Goal: Task Accomplishment & Management: Complete application form

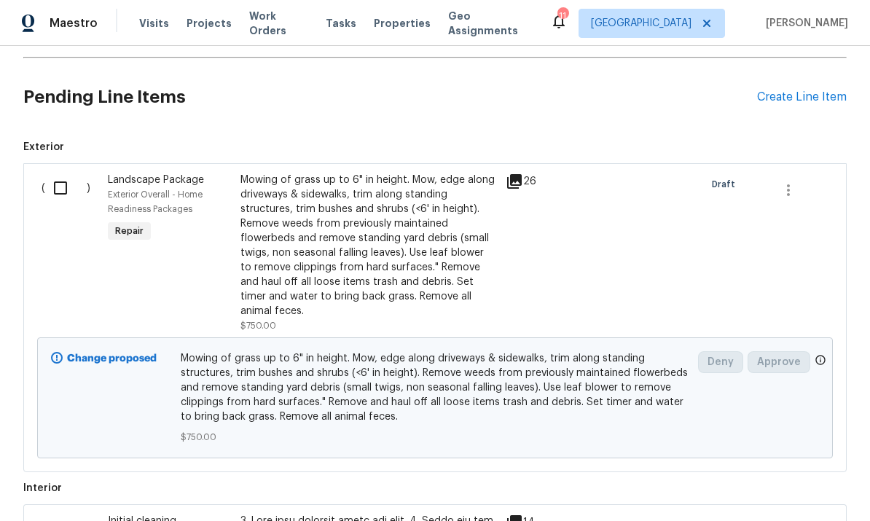
scroll to position [410, 0]
click at [63, 191] on input "checkbox" at bounding box center [66, 186] width 42 height 31
checkbox input "true"
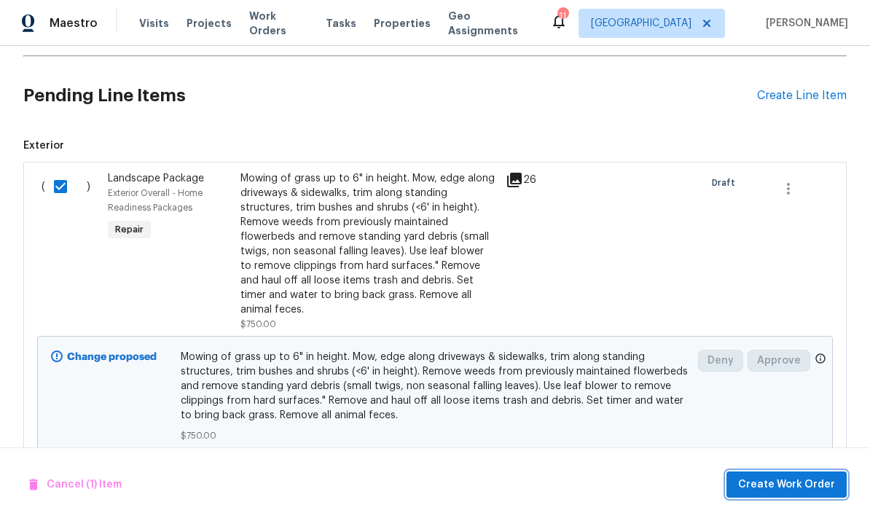
click at [764, 485] on span "Create Work Order" at bounding box center [786, 485] width 97 height 18
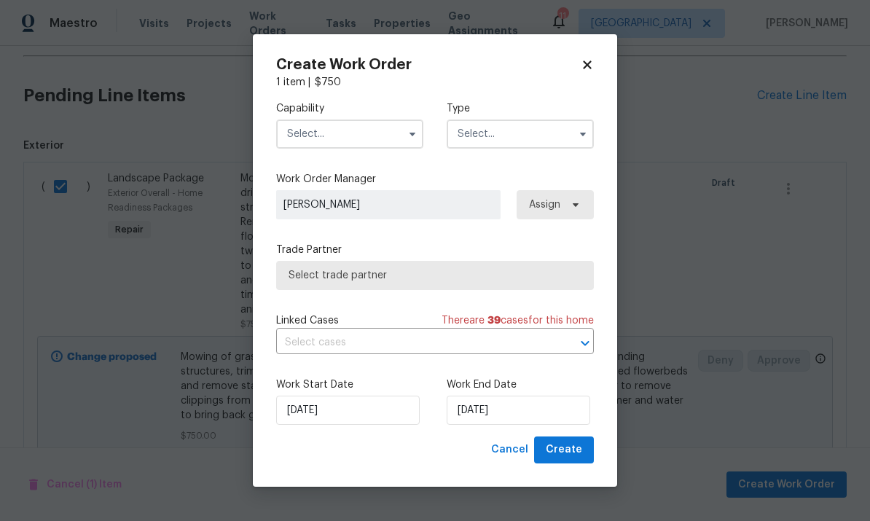
click at [321, 136] on input "text" at bounding box center [349, 134] width 147 height 29
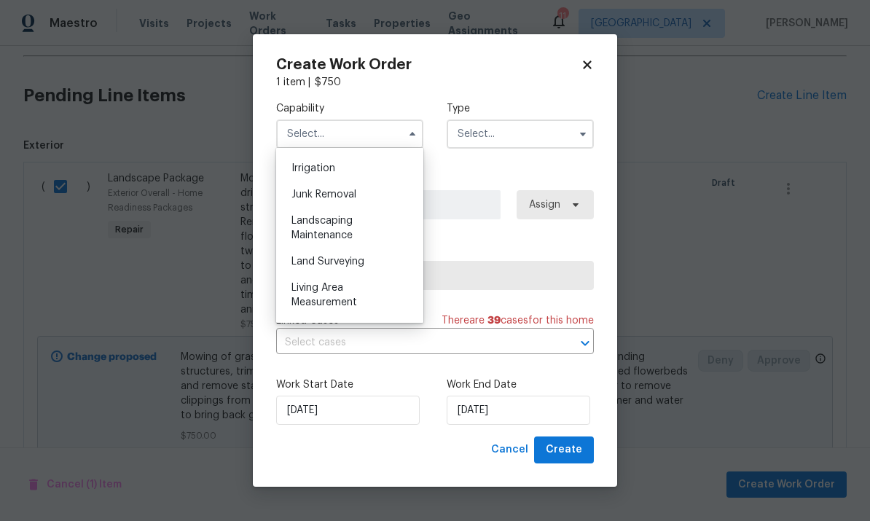
scroll to position [902, 0]
click at [304, 227] on div "Landscaping Maintenance" at bounding box center [350, 228] width 140 height 41
type input "Landscaping Maintenance"
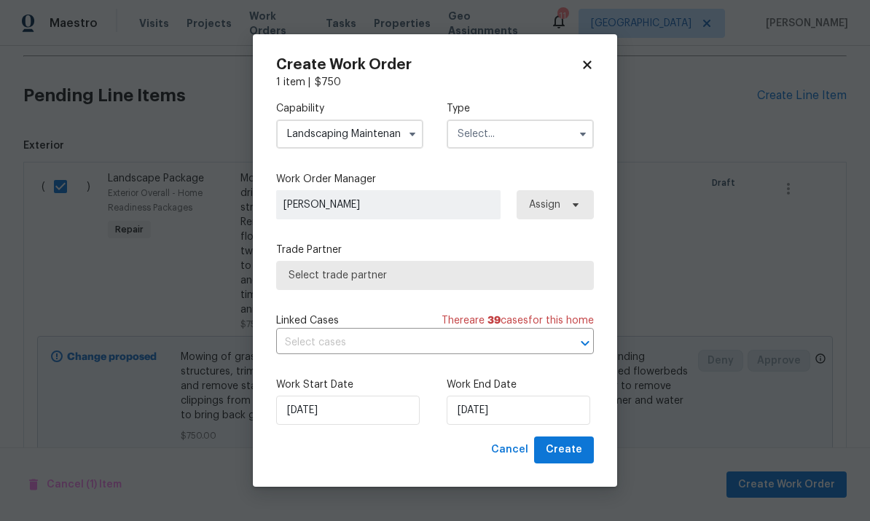
click at [565, 141] on input "text" at bounding box center [520, 134] width 147 height 29
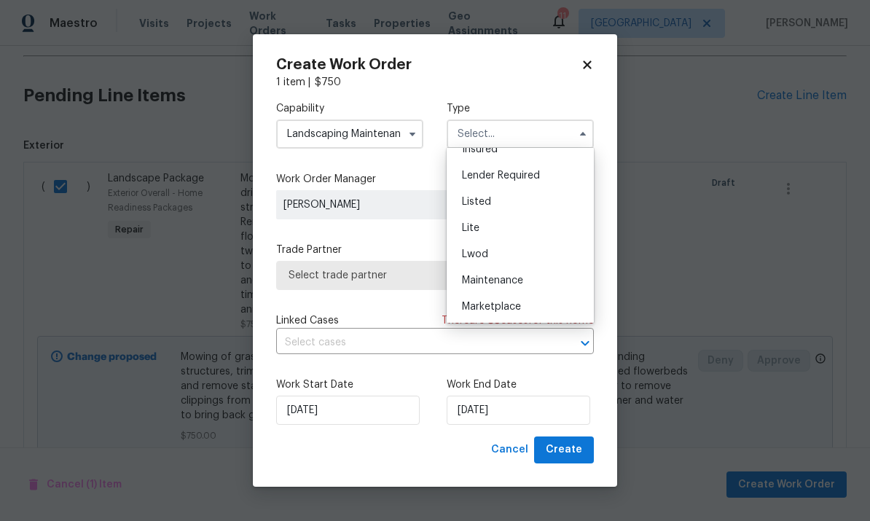
scroll to position [116, 0]
click at [547, 203] on div "Listed" at bounding box center [520, 206] width 140 height 26
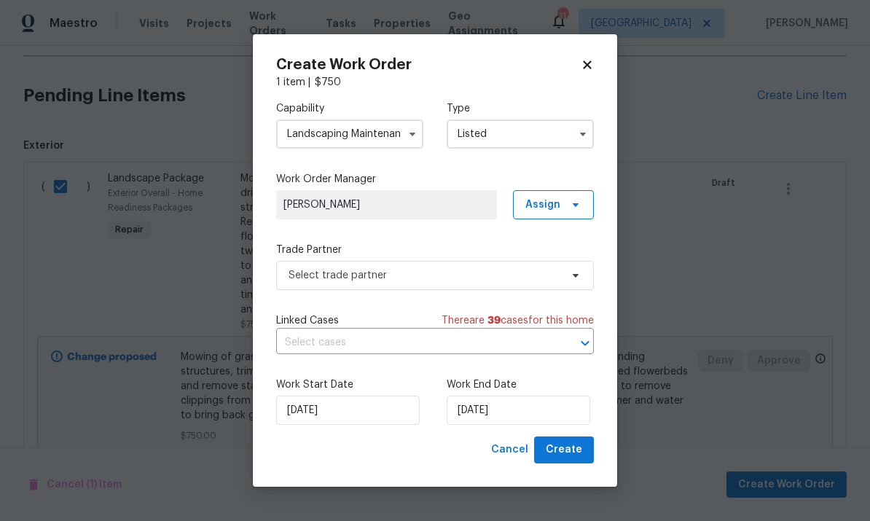
type input "Listed"
click at [561, 203] on span "Assign" at bounding box center [553, 204] width 81 height 29
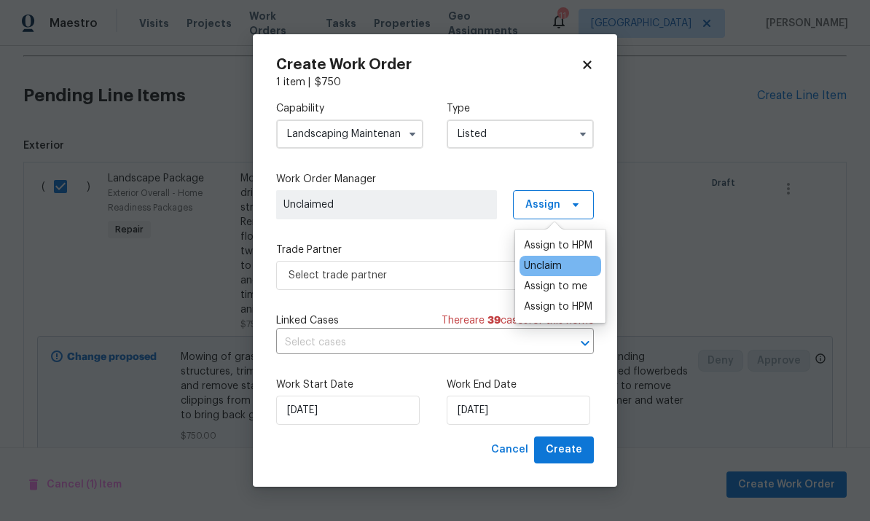
click at [575, 289] on div "Assign to me" at bounding box center [555, 286] width 63 height 15
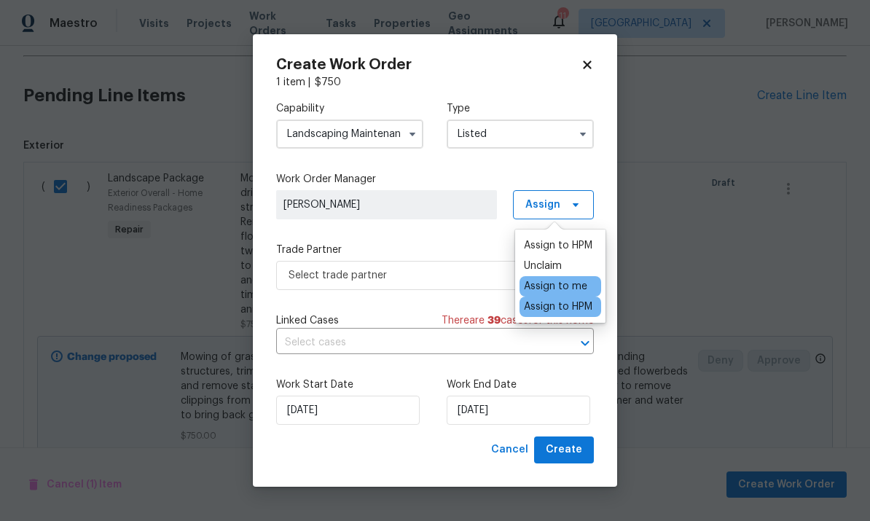
click at [482, 240] on div "Capability Landscaping Maintenance Type Listed Work Order Manager [PERSON_NAME]…" at bounding box center [435, 263] width 318 height 347
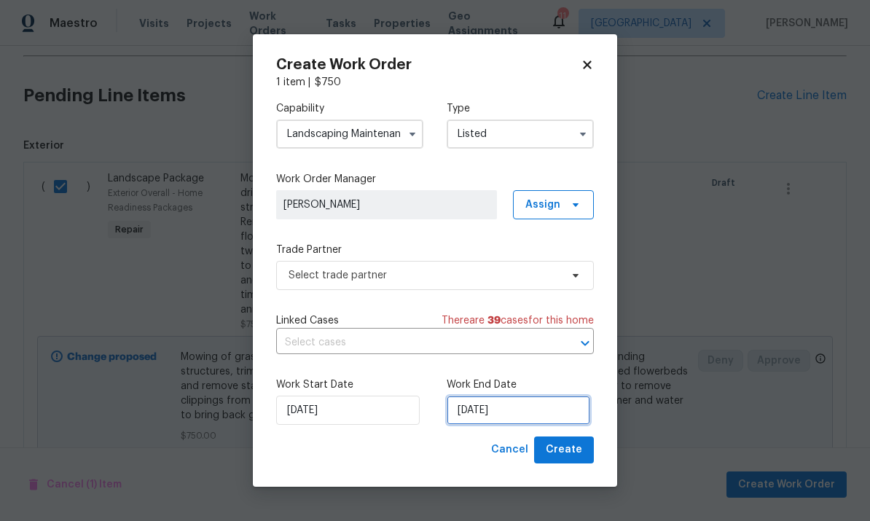
click at [537, 415] on input "[DATE]" at bounding box center [519, 410] width 144 height 29
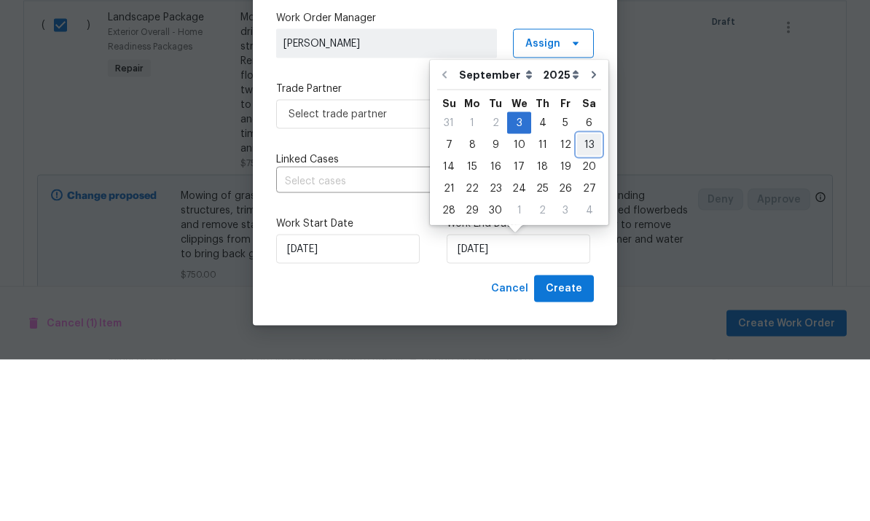
click at [587, 296] on div "13" at bounding box center [589, 306] width 24 height 20
type input "[DATE]"
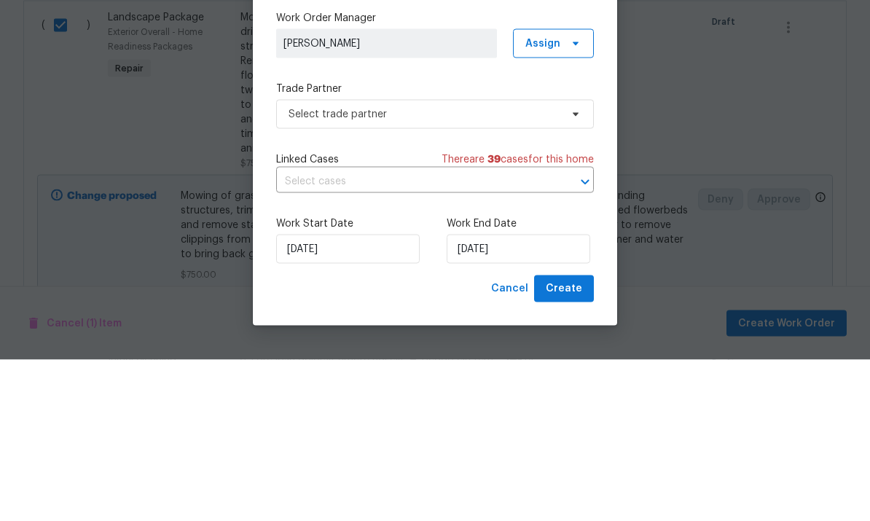
scroll to position [55, 0]
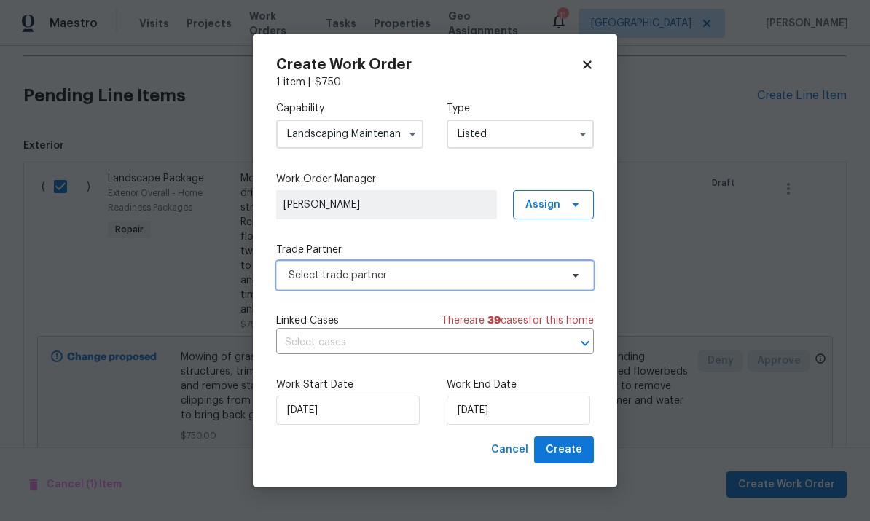
click at [561, 278] on span "Select trade partner" at bounding box center [435, 275] width 318 height 29
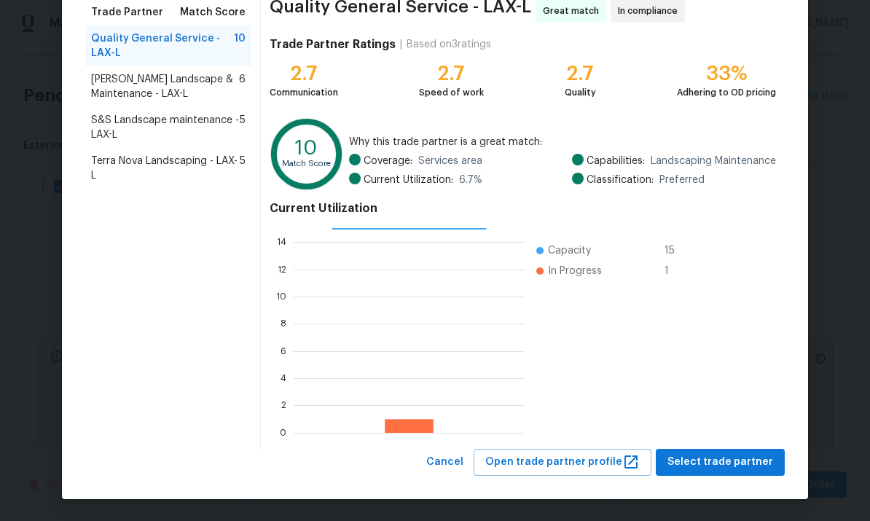
scroll to position [122, 0]
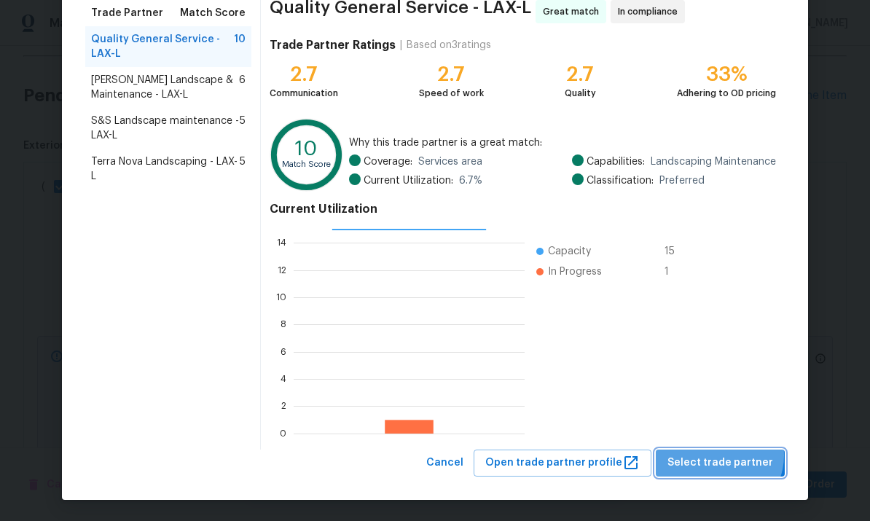
click at [726, 455] on span "Select trade partner" at bounding box center [720, 463] width 106 height 18
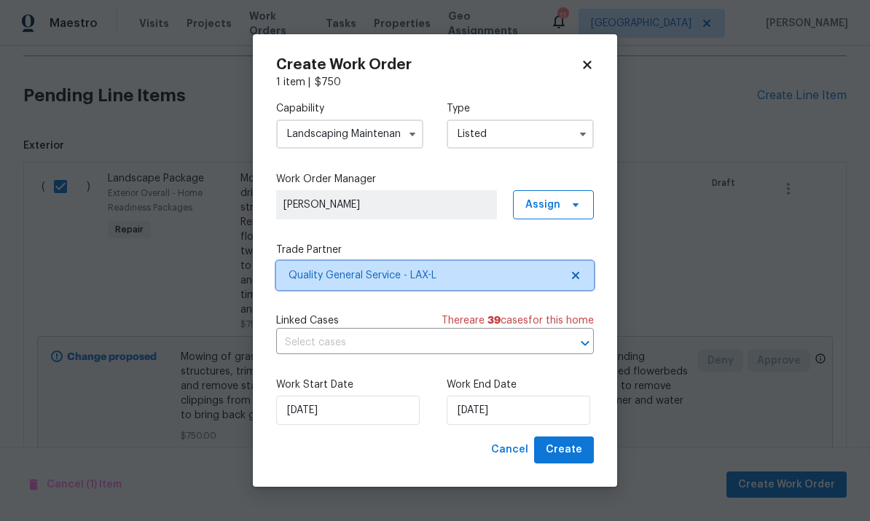
scroll to position [0, 0]
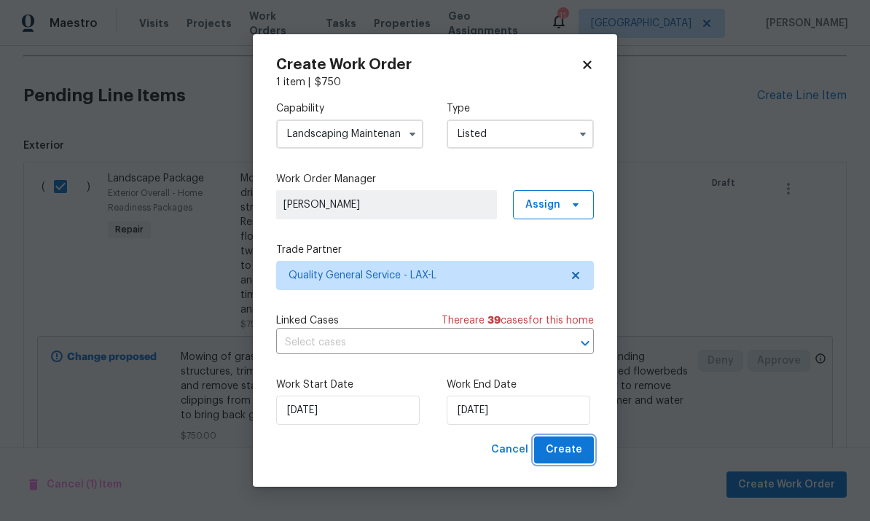
click at [569, 454] on span "Create" at bounding box center [564, 450] width 36 height 18
checkbox input "false"
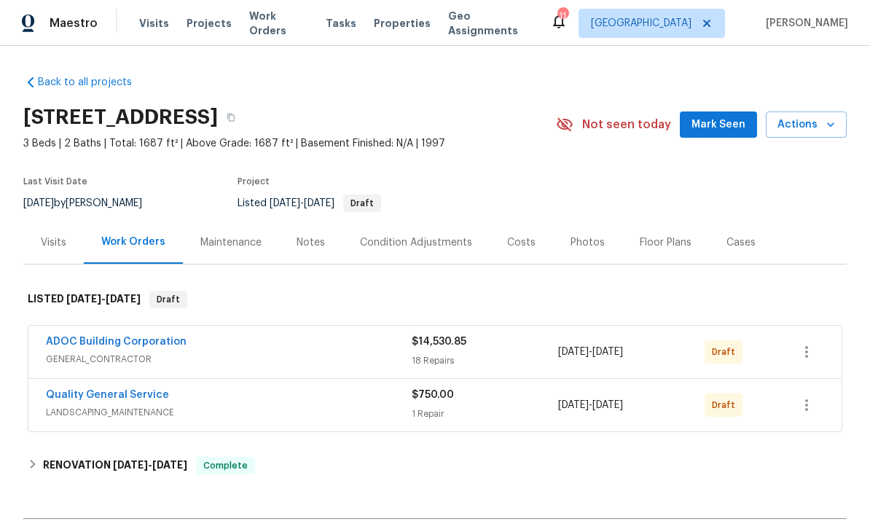
click at [101, 337] on link "ADOC Building Corporation" at bounding box center [116, 342] width 141 height 10
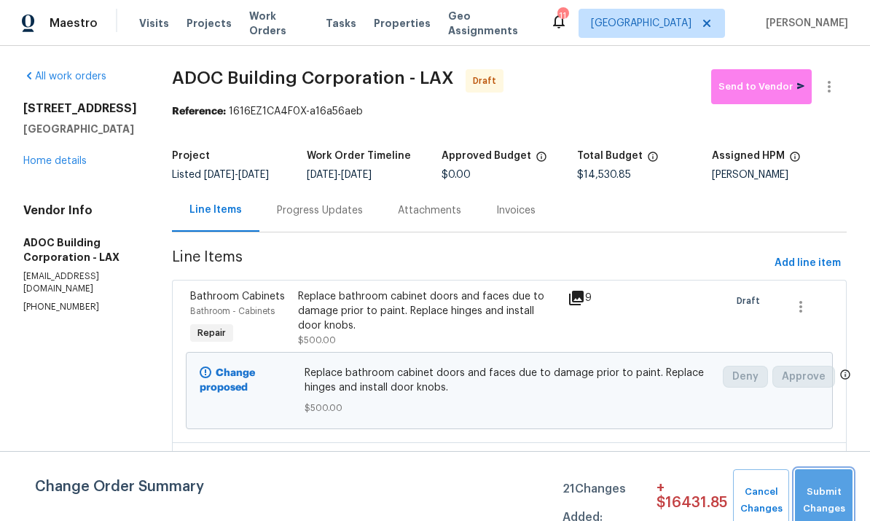
click at [816, 486] on span "Submit Changes" at bounding box center [823, 501] width 43 height 34
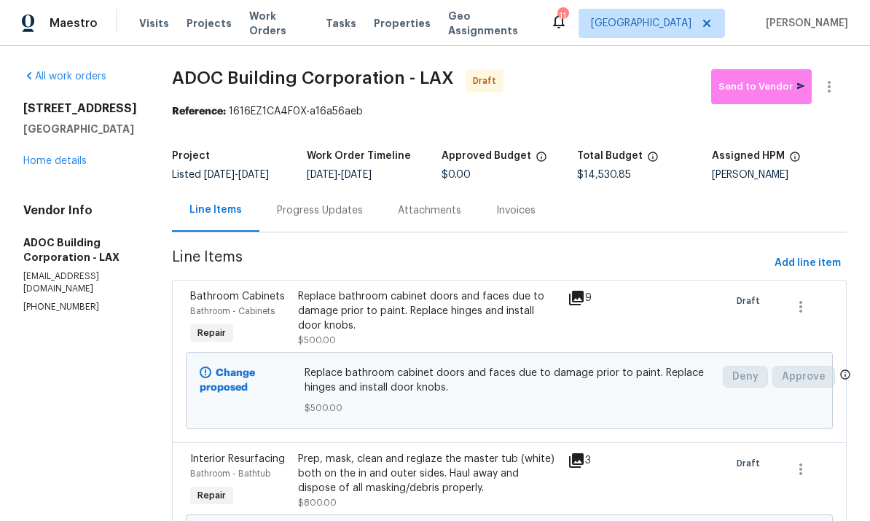
click at [50, 165] on link "Home details" at bounding box center [54, 161] width 63 height 10
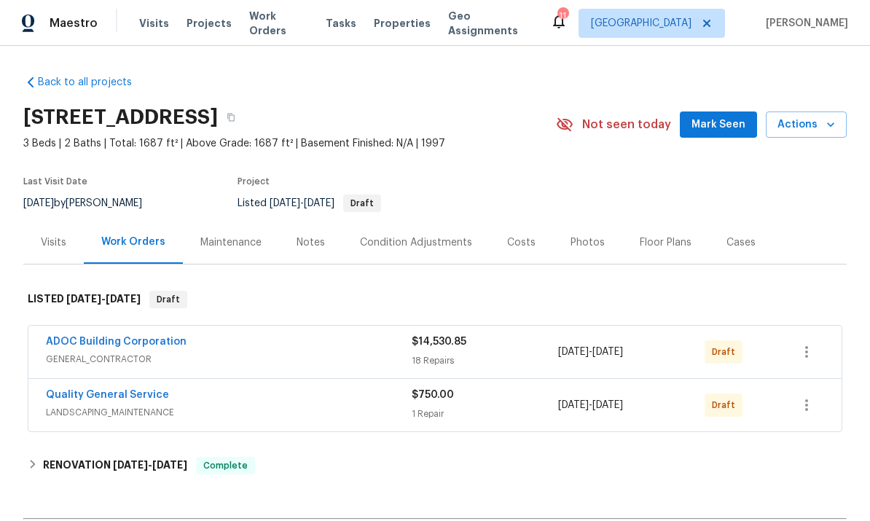
click at [110, 337] on link "ADOC Building Corporation" at bounding box center [116, 342] width 141 height 10
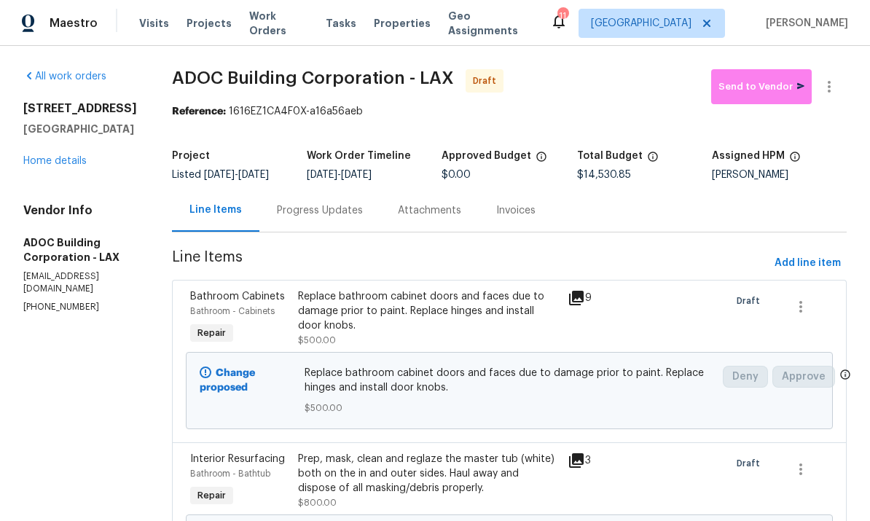
click at [44, 164] on link "Home details" at bounding box center [54, 161] width 63 height 10
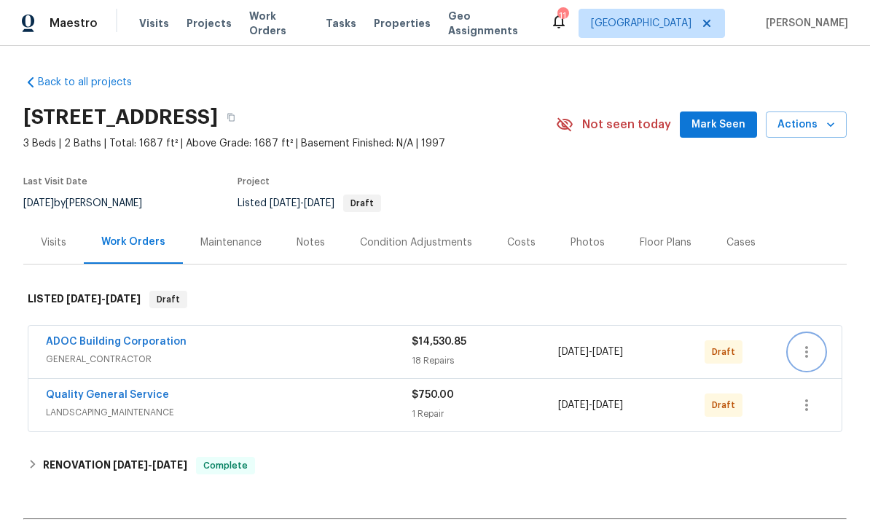
click at [809, 348] on icon "button" at bounding box center [806, 351] width 17 height 17
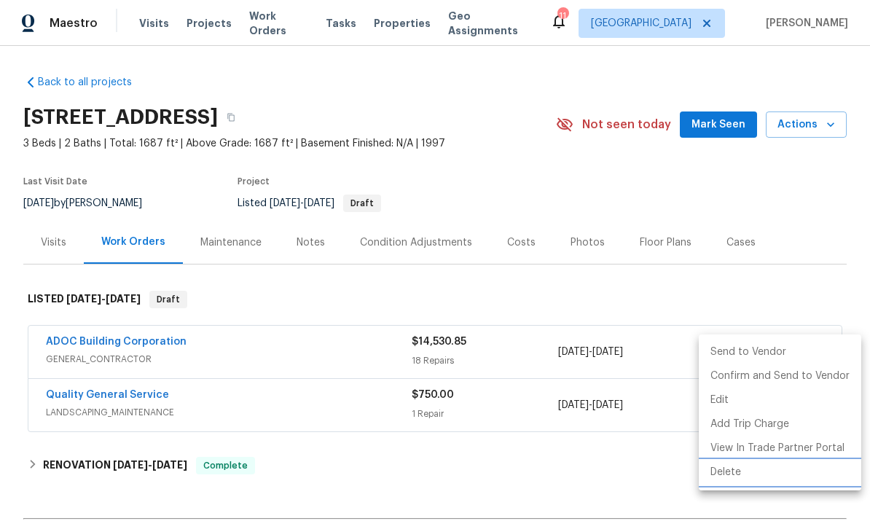
click at [734, 470] on li "Delete" at bounding box center [780, 473] width 162 height 24
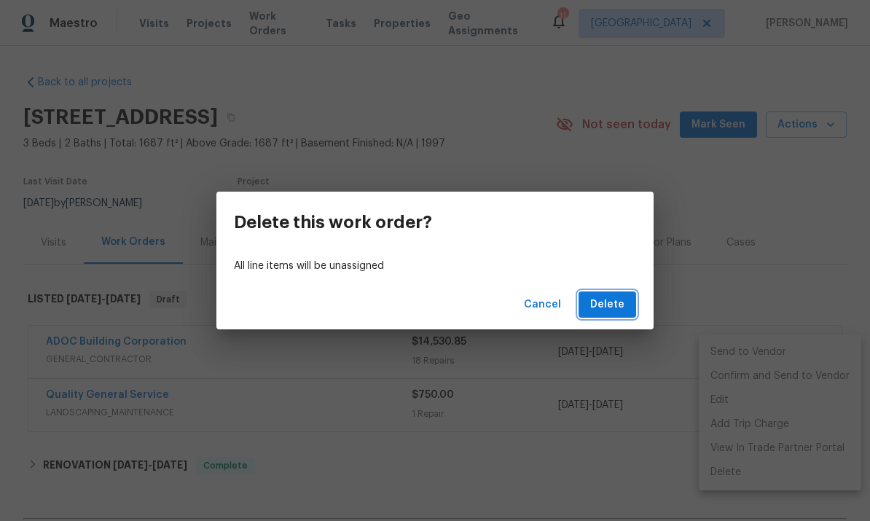
click at [612, 301] on span "Delete" at bounding box center [607, 305] width 34 height 18
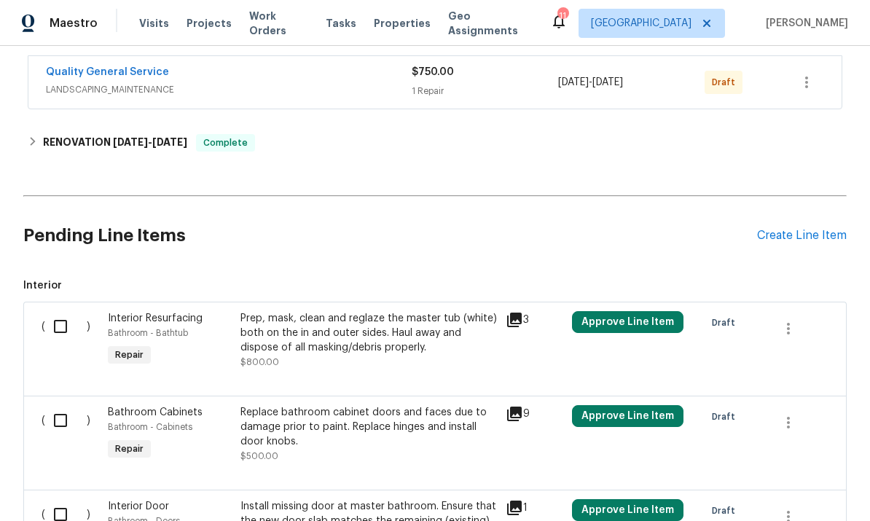
click at [71, 324] on input "checkbox" at bounding box center [66, 326] width 42 height 31
checkbox input "true"
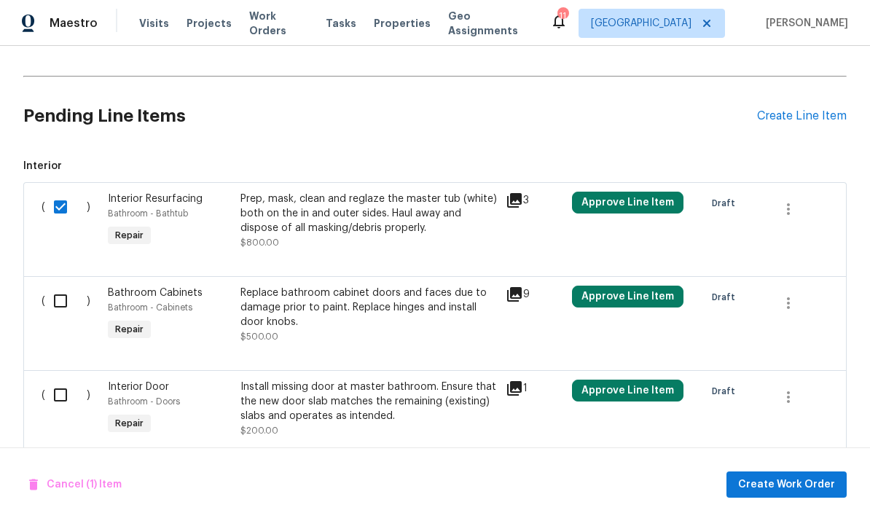
click at [67, 302] on input "checkbox" at bounding box center [66, 301] width 42 height 31
checkbox input "true"
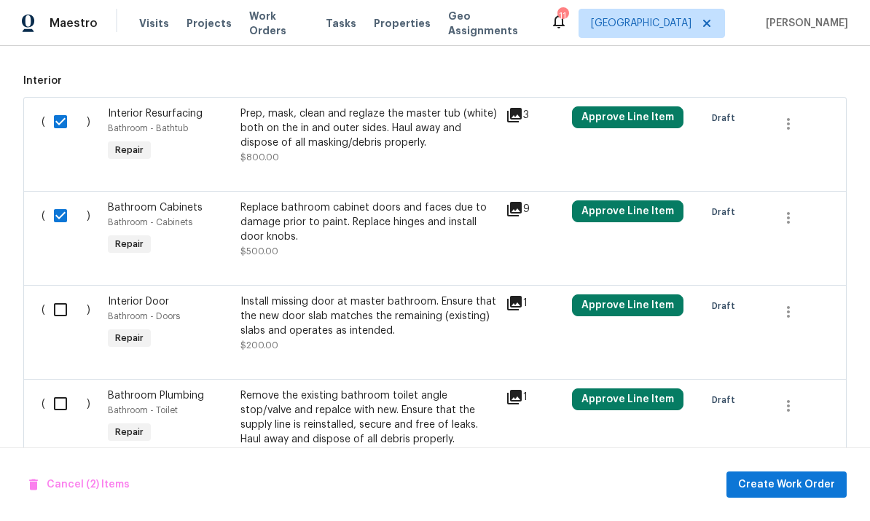
click at [68, 305] on input "checkbox" at bounding box center [66, 309] width 42 height 31
checkbox input "true"
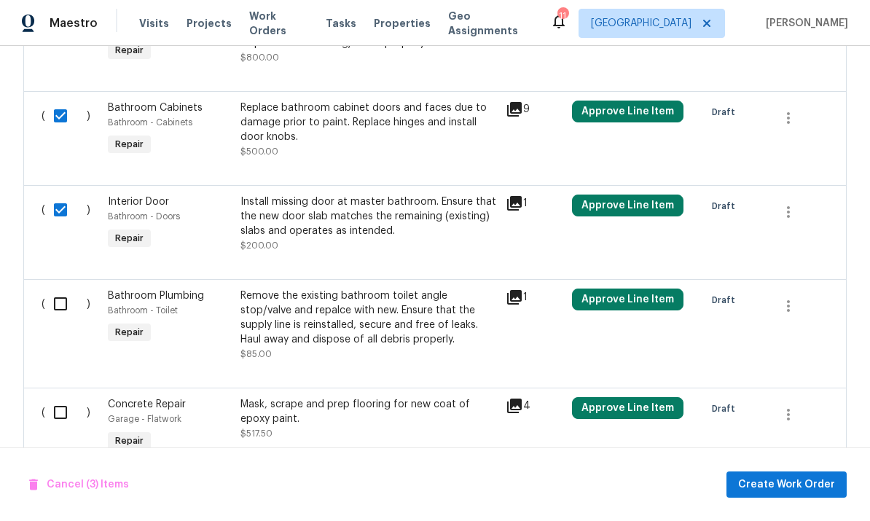
click at [67, 307] on input "checkbox" at bounding box center [66, 304] width 42 height 31
checkbox input "true"
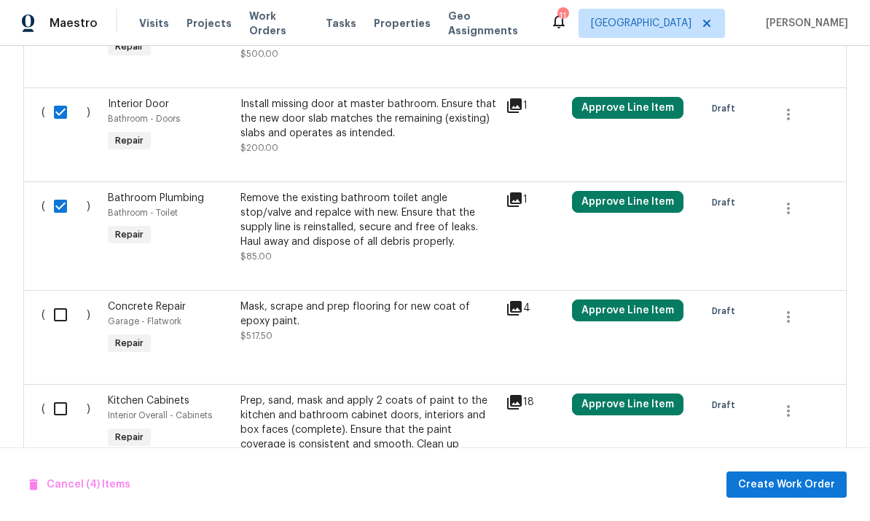
click at [70, 316] on input "checkbox" at bounding box center [66, 314] width 42 height 31
checkbox input "true"
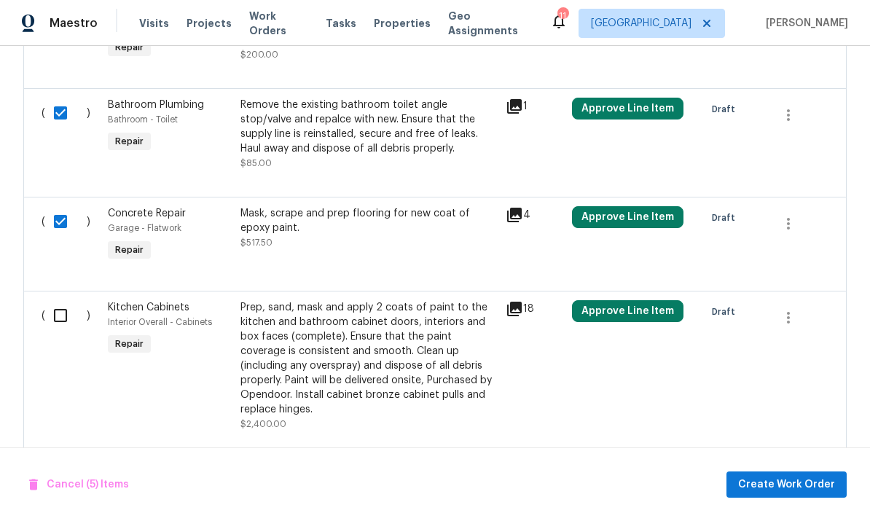
scroll to position [769, 0]
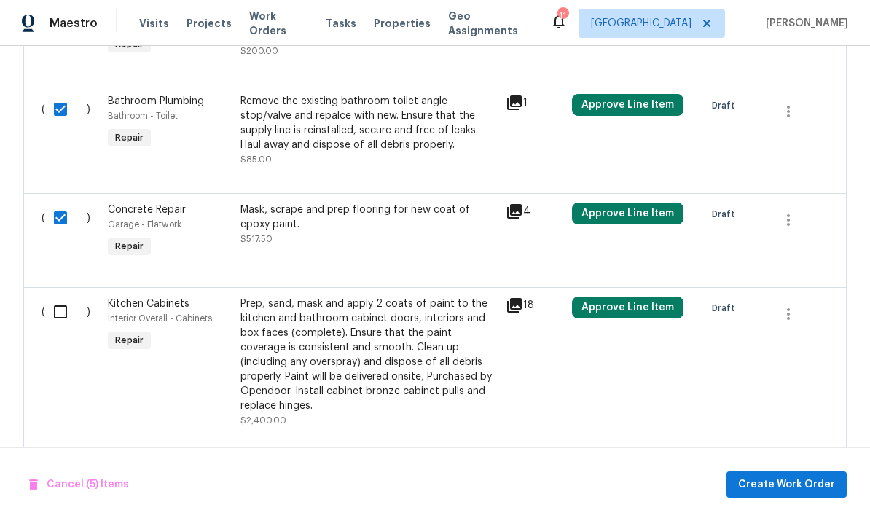
click at [70, 313] on input "checkbox" at bounding box center [66, 312] width 42 height 31
checkbox input "true"
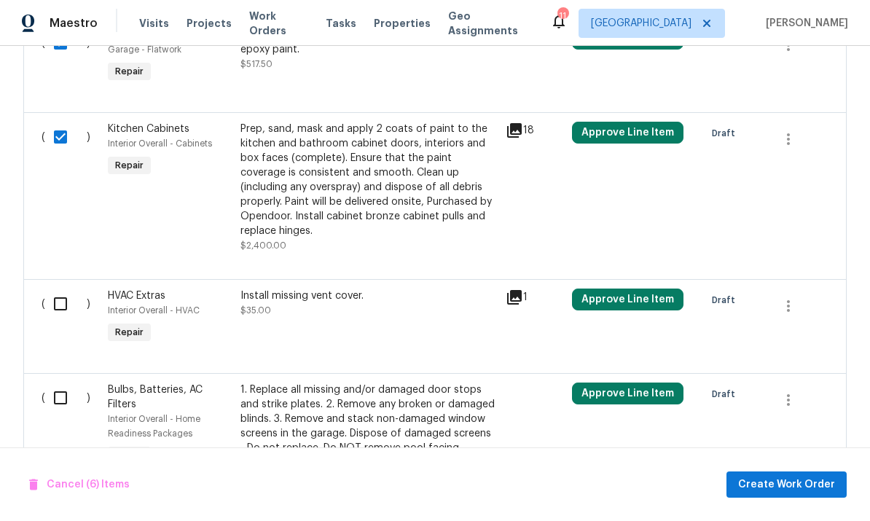
scroll to position [982, 0]
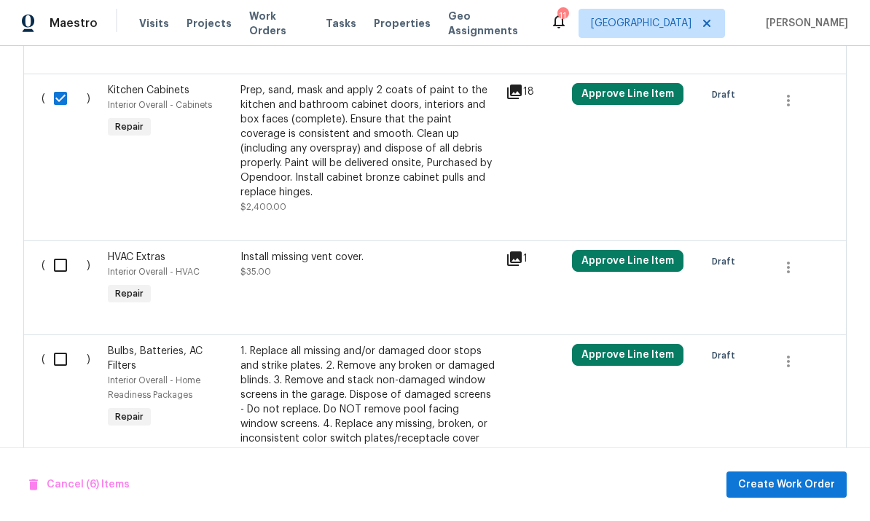
click at [55, 262] on input "checkbox" at bounding box center [66, 265] width 42 height 31
checkbox input "true"
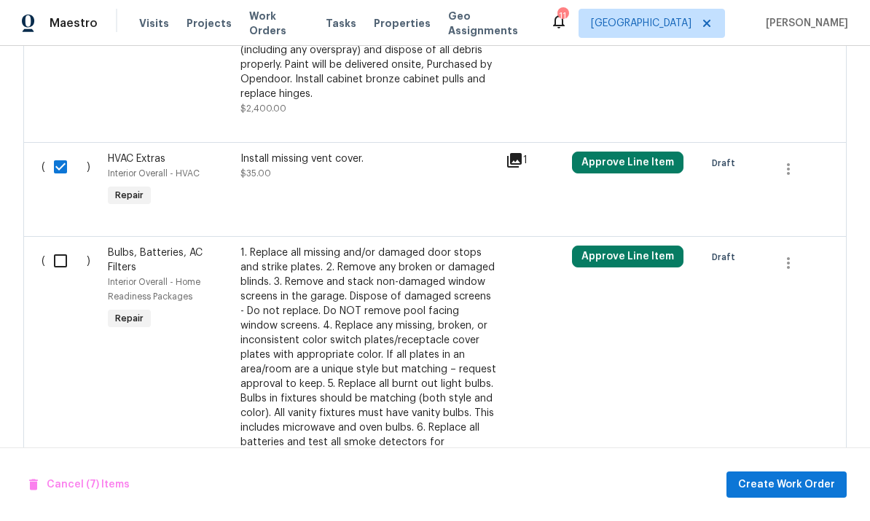
click at [53, 260] on input "checkbox" at bounding box center [66, 261] width 42 height 31
checkbox input "true"
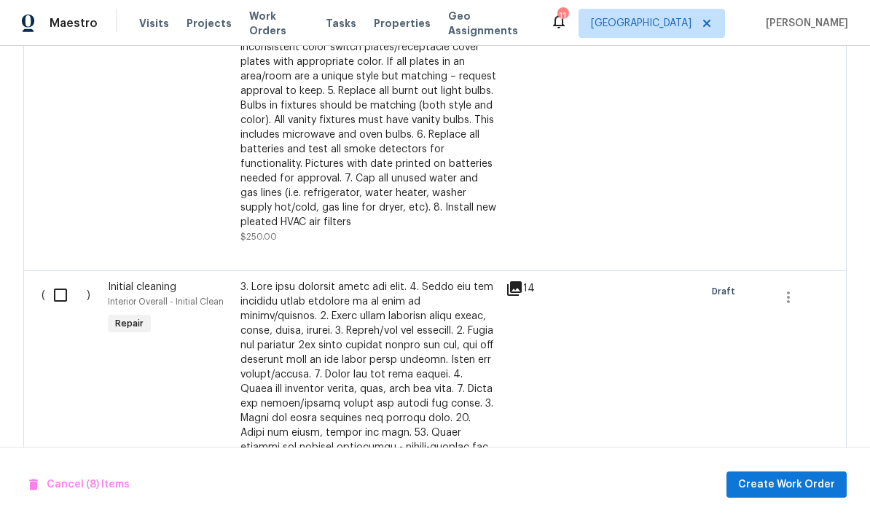
scroll to position [1481, 0]
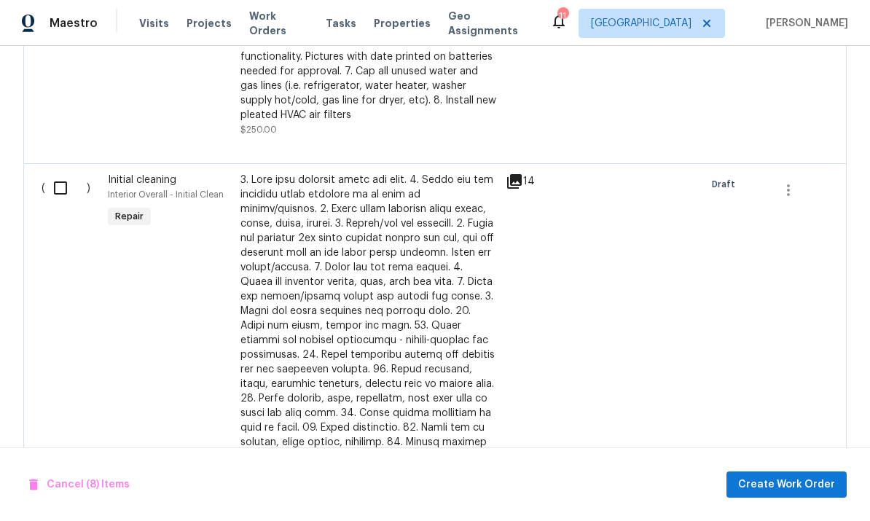
click at [71, 201] on input "checkbox" at bounding box center [66, 188] width 42 height 31
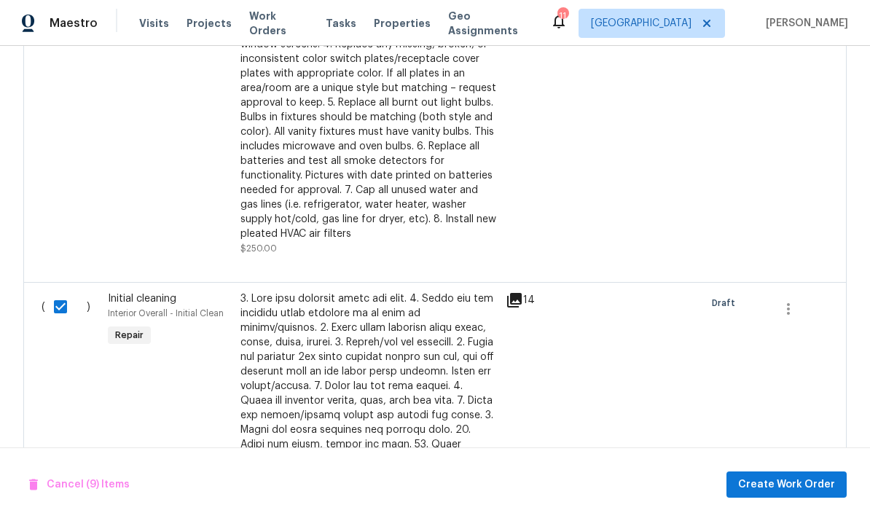
click at [68, 313] on input "checkbox" at bounding box center [66, 306] width 42 height 31
checkbox input "false"
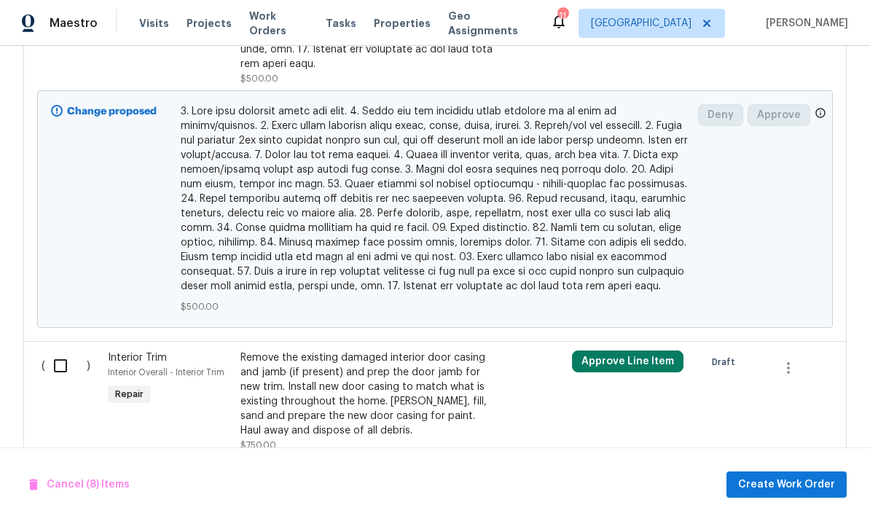
scroll to position [2061, 0]
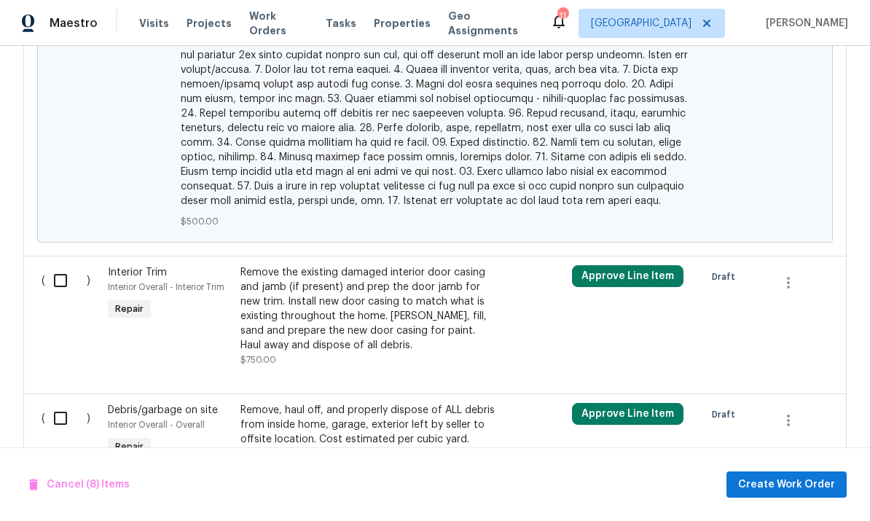
click at [68, 278] on input "checkbox" at bounding box center [66, 280] width 42 height 31
checkbox input "true"
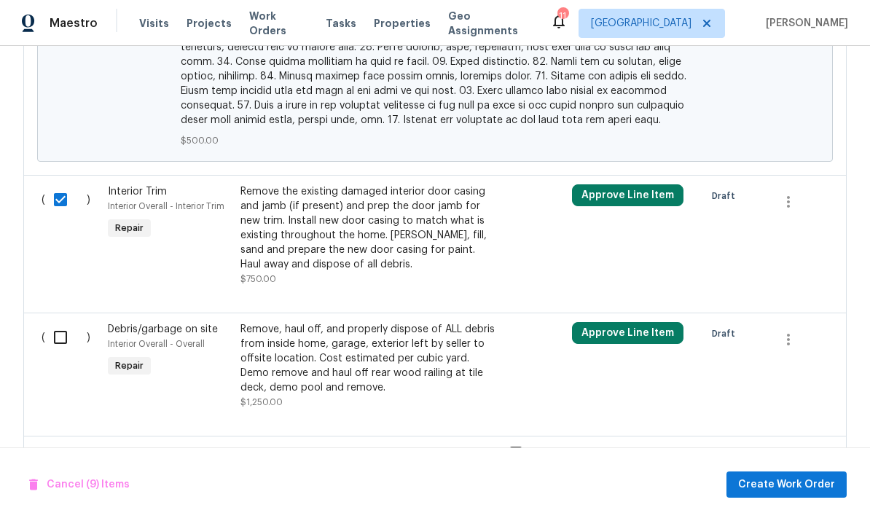
click at [69, 332] on input "checkbox" at bounding box center [66, 337] width 42 height 31
checkbox input "true"
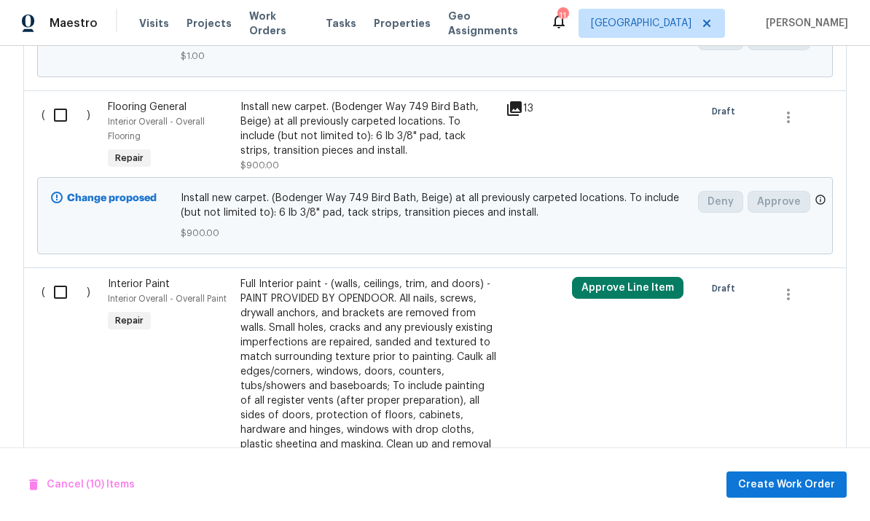
scroll to position [2676, 0]
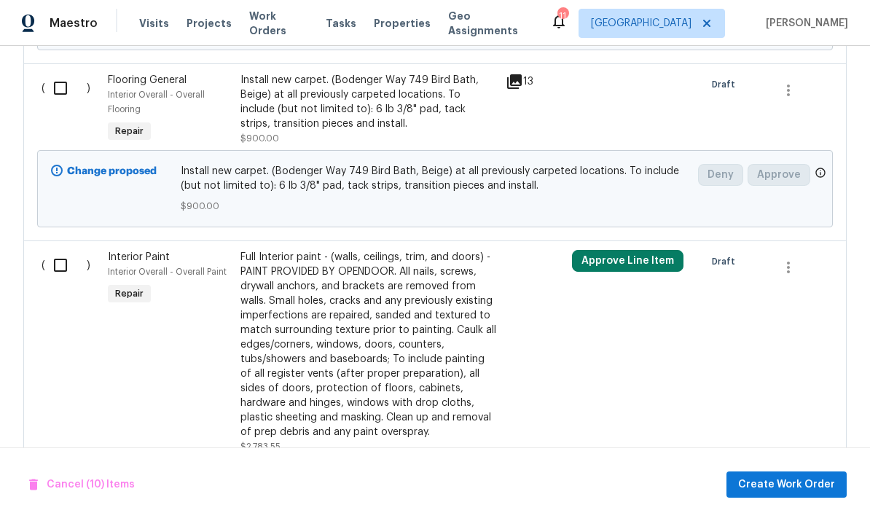
click at [60, 265] on input "checkbox" at bounding box center [66, 265] width 42 height 31
checkbox input "true"
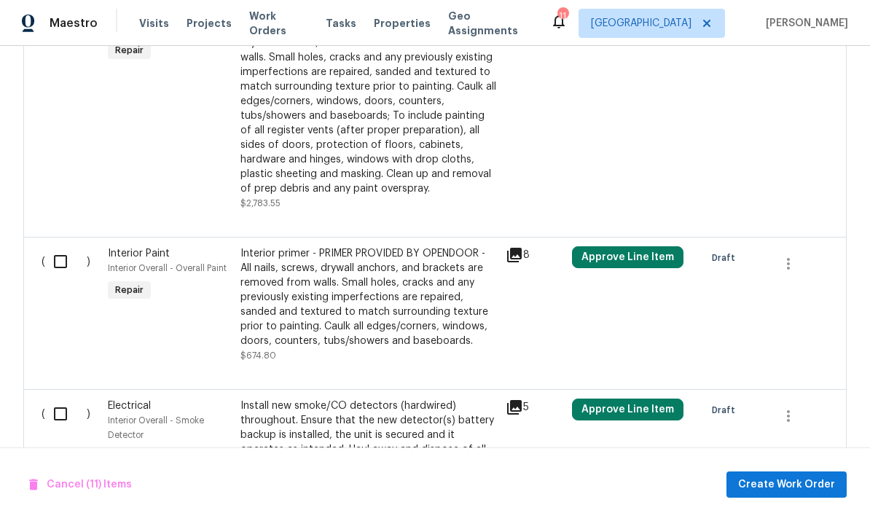
click at [53, 262] on input "checkbox" at bounding box center [66, 261] width 42 height 31
checkbox input "true"
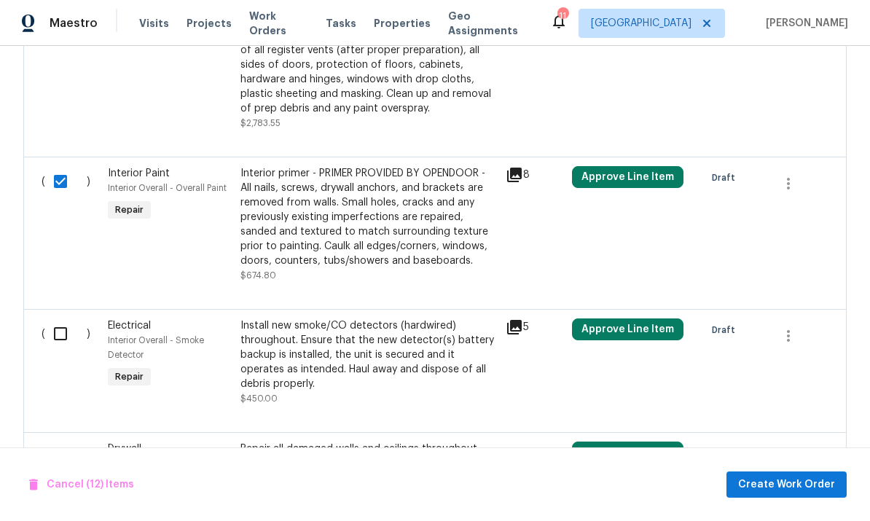
click at [65, 332] on input "checkbox" at bounding box center [66, 333] width 42 height 31
checkbox input "true"
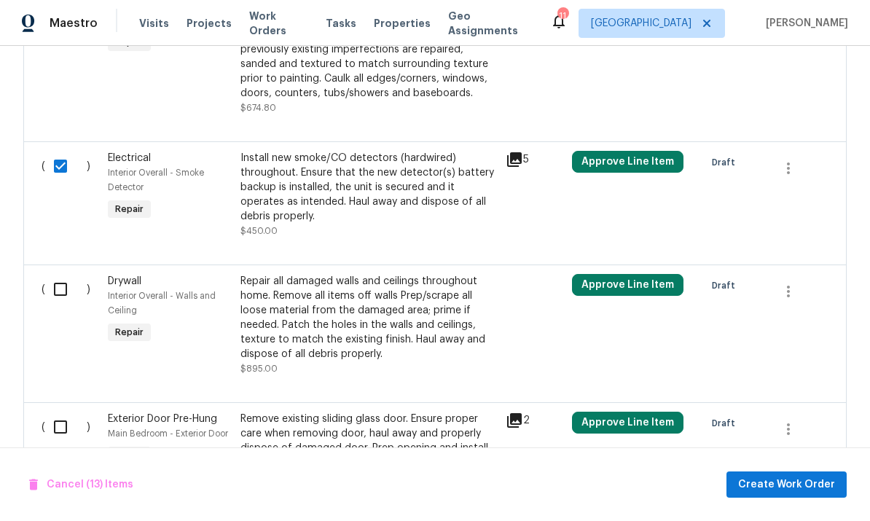
scroll to position [3170, 0]
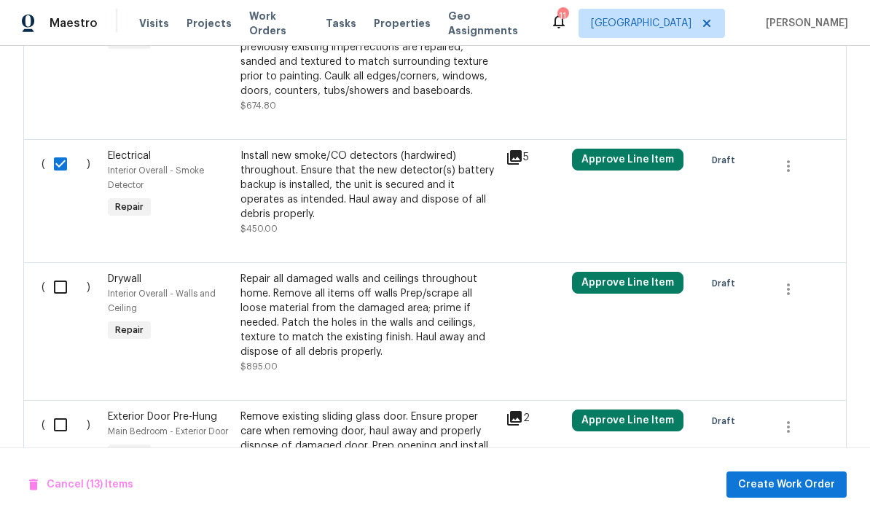
click at [55, 289] on input "checkbox" at bounding box center [66, 287] width 42 height 31
checkbox input "true"
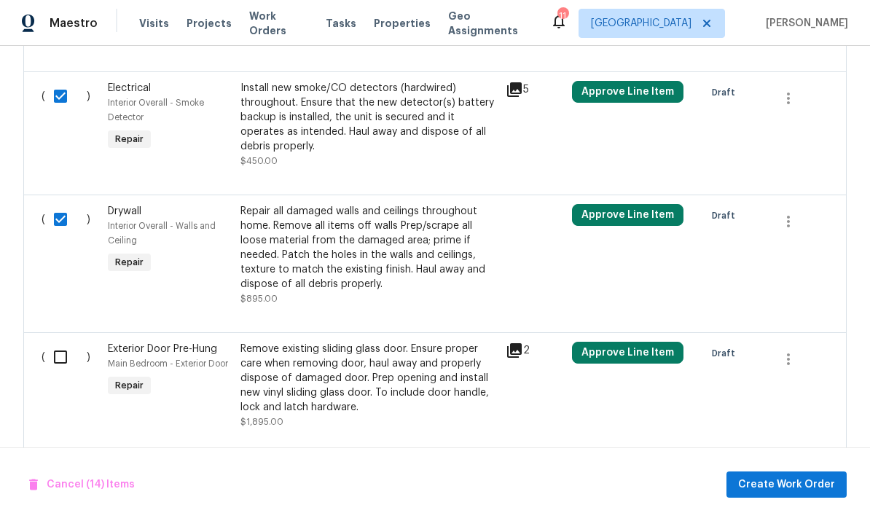
scroll to position [3293, 0]
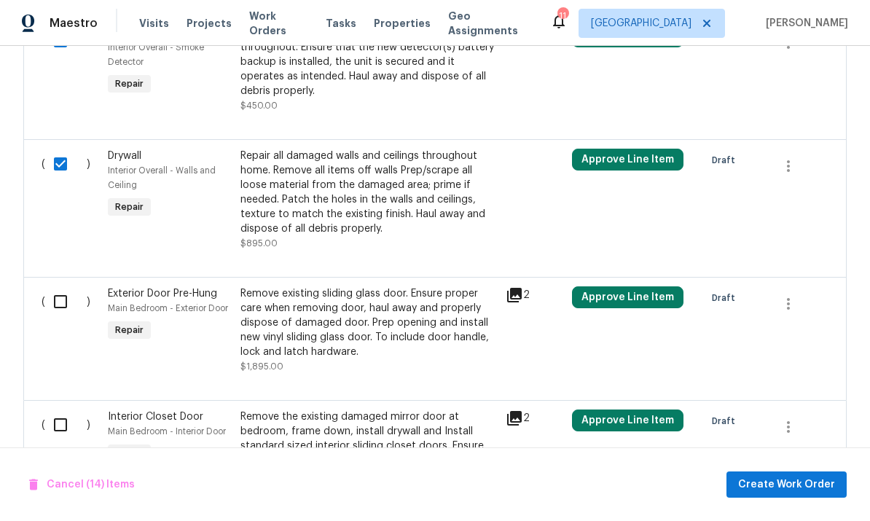
click at [63, 299] on input "checkbox" at bounding box center [66, 301] width 42 height 31
checkbox input "true"
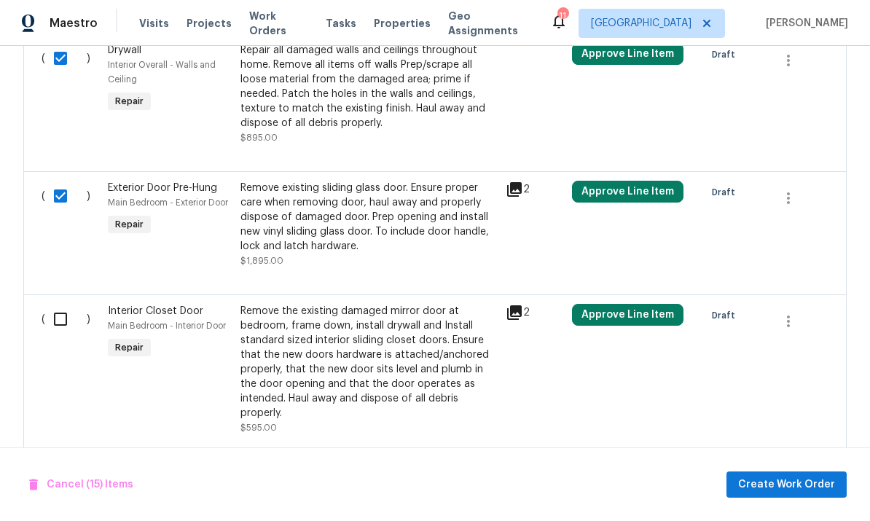
click at [60, 329] on input "checkbox" at bounding box center [66, 319] width 42 height 31
checkbox input "true"
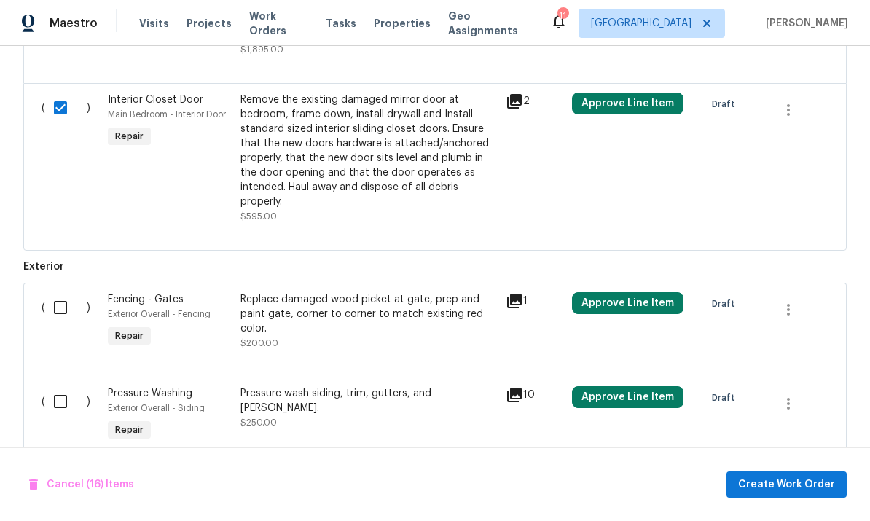
scroll to position [3606, 0]
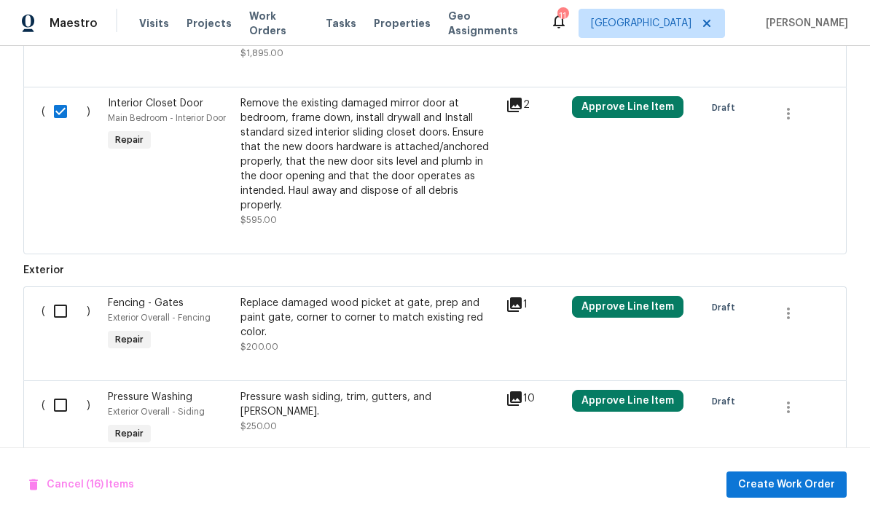
click at [63, 315] on input "checkbox" at bounding box center [66, 311] width 42 height 31
checkbox input "true"
click at [75, 415] on input "checkbox" at bounding box center [66, 405] width 42 height 31
checkbox input "true"
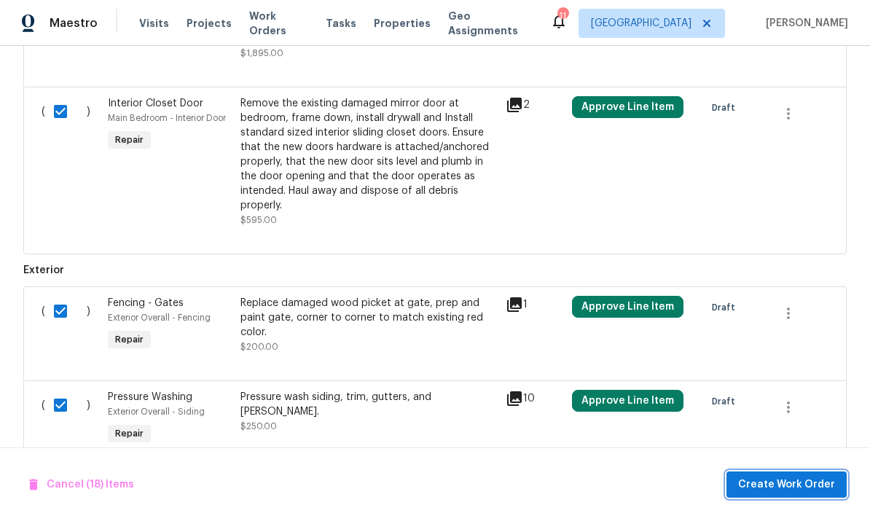
click at [799, 476] on span "Create Work Order" at bounding box center [786, 485] width 97 height 18
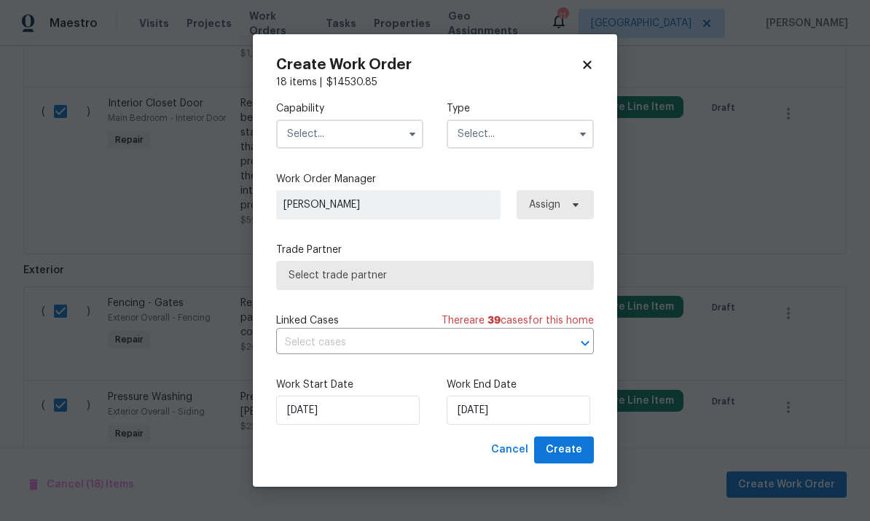
click at [397, 136] on input "text" at bounding box center [349, 134] width 147 height 29
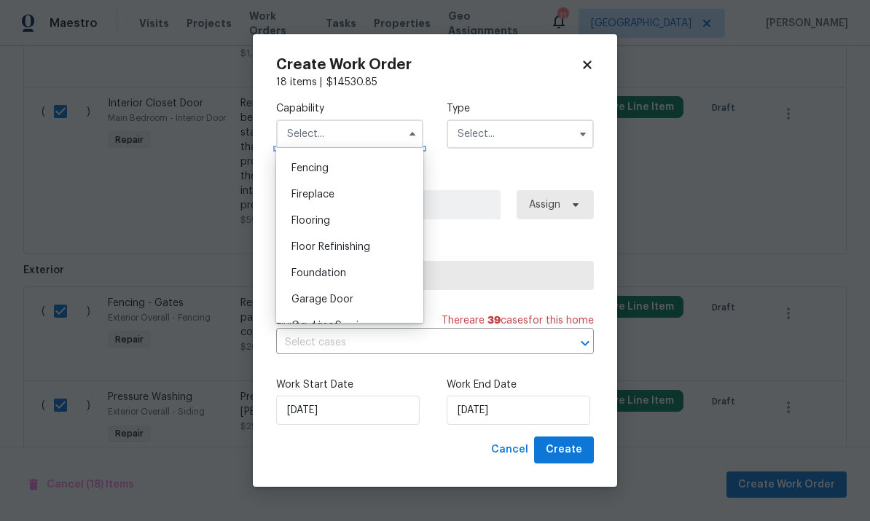
scroll to position [571, 0]
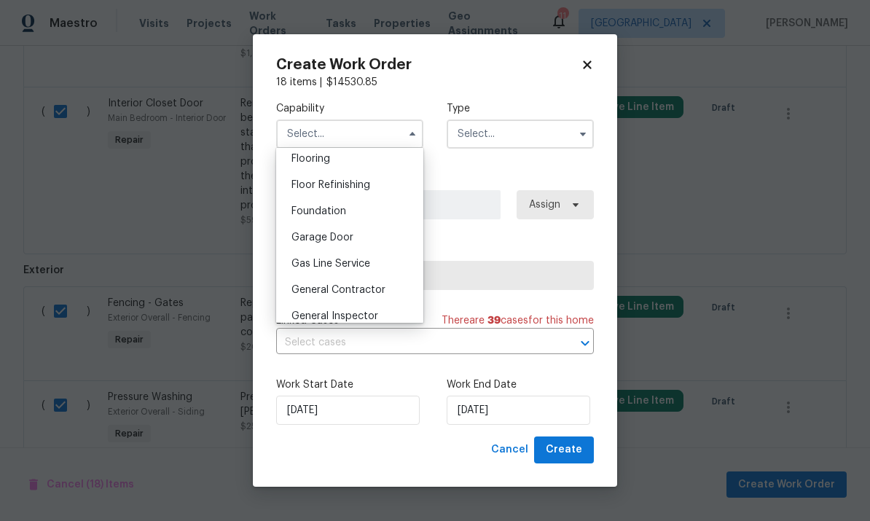
click at [383, 291] on span "General Contractor" at bounding box center [338, 290] width 94 height 10
type input "General Contractor"
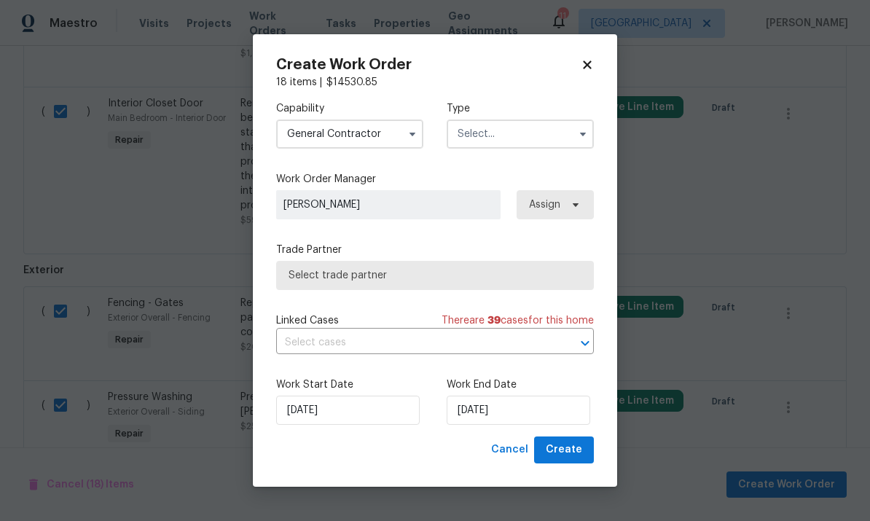
click at [540, 136] on input "text" at bounding box center [520, 134] width 147 height 29
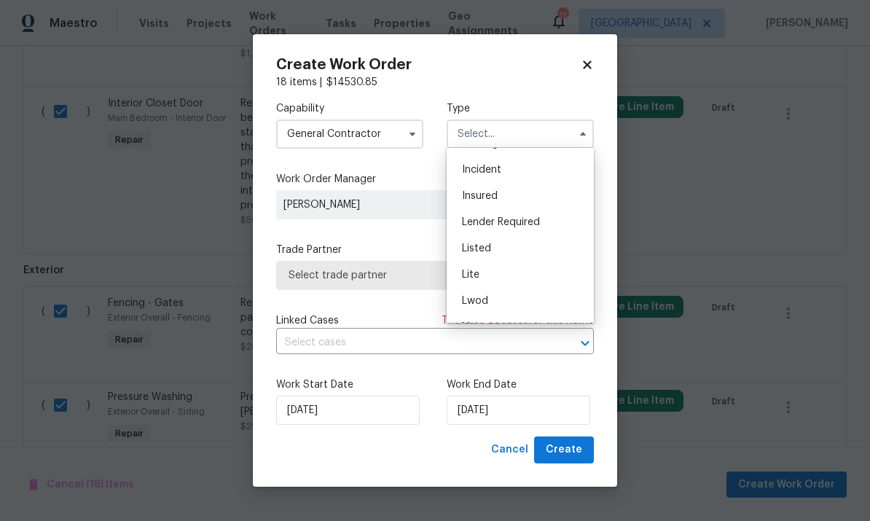
scroll to position [74, 0]
click at [518, 248] on div "Listed" at bounding box center [520, 248] width 140 height 26
type input "Listed"
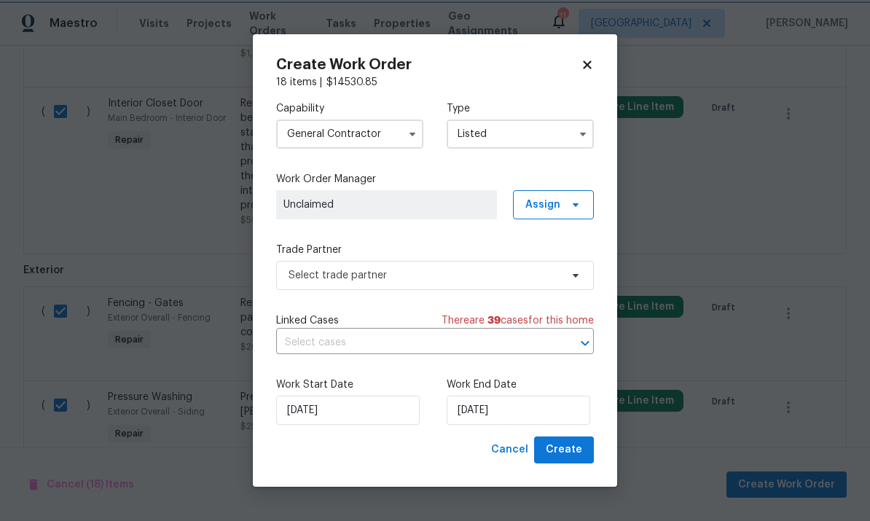
scroll to position [0, 0]
click at [563, 200] on span "Assign" at bounding box center [553, 204] width 81 height 29
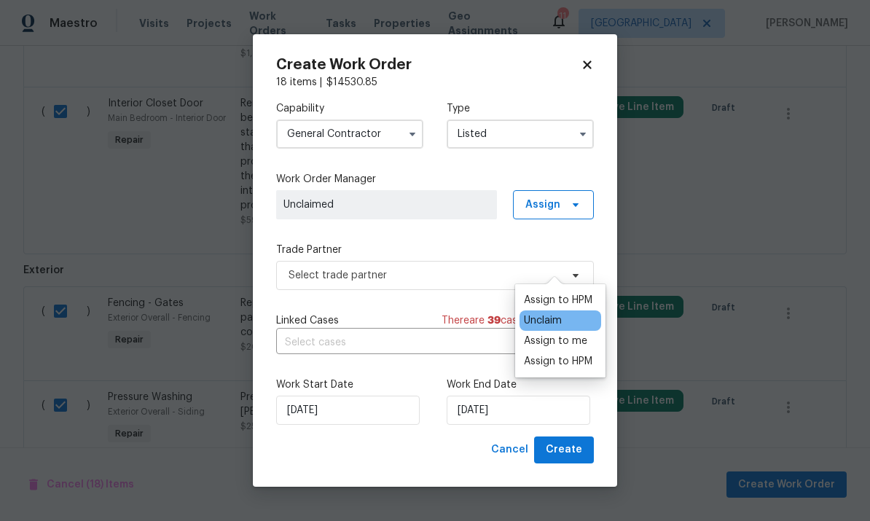
click at [558, 313] on div "Unclaim" at bounding box center [543, 320] width 38 height 15
click at [569, 334] on div "Assign to me" at bounding box center [555, 341] width 63 height 15
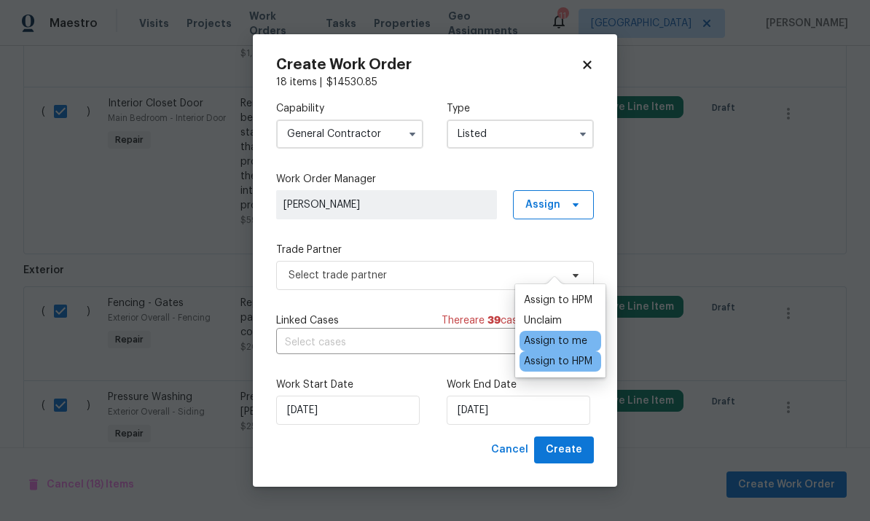
click at [484, 224] on div "Capability General [DEMOGRAPHIC_DATA] Type Listed Work Order Manager [PERSON_NA…" at bounding box center [435, 263] width 318 height 347
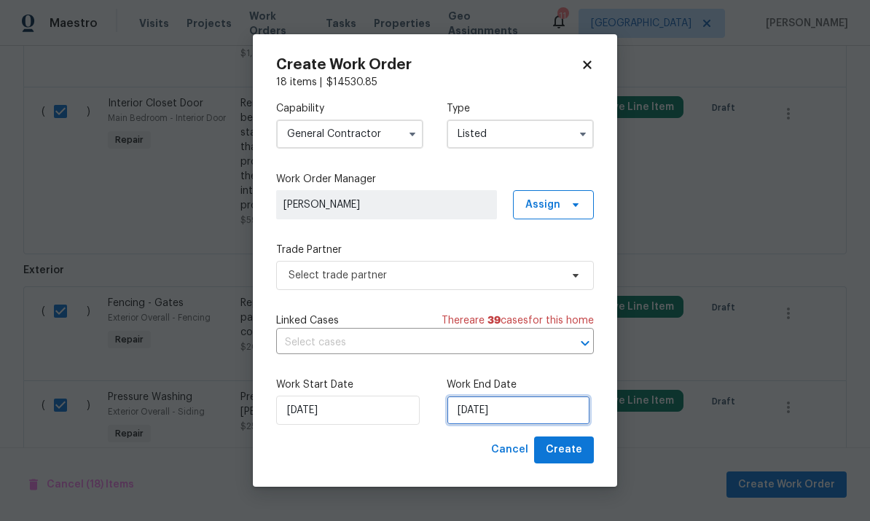
click at [535, 407] on input "[DATE]" at bounding box center [519, 410] width 144 height 29
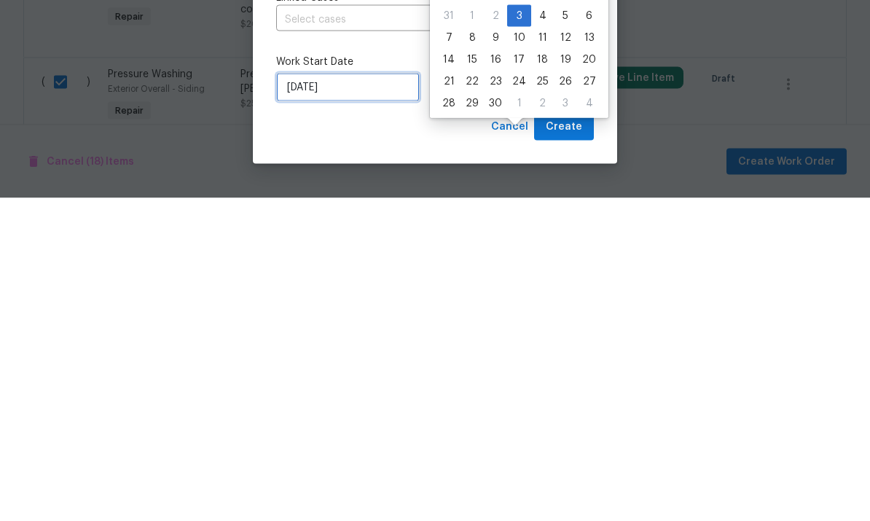
click at [373, 396] on input "[DATE]" at bounding box center [348, 410] width 144 height 29
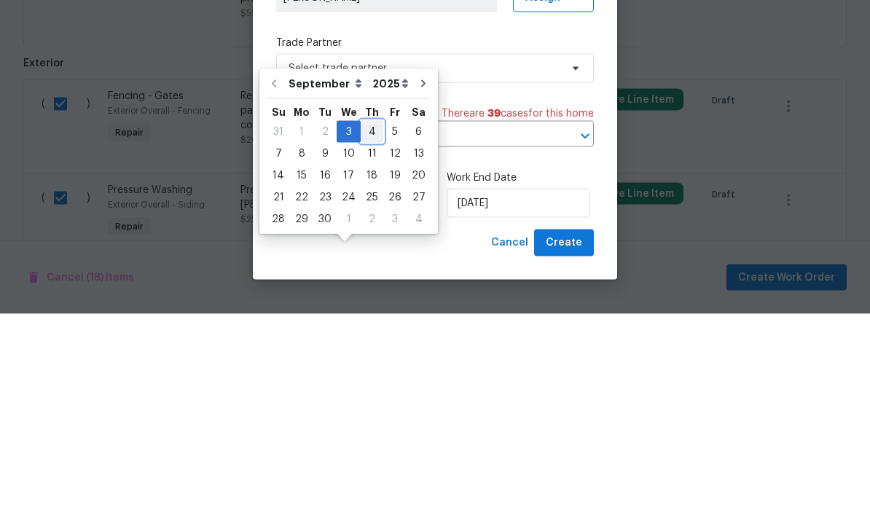
click at [369, 329] on div "4" at bounding box center [372, 339] width 23 height 20
type input "[DATE]"
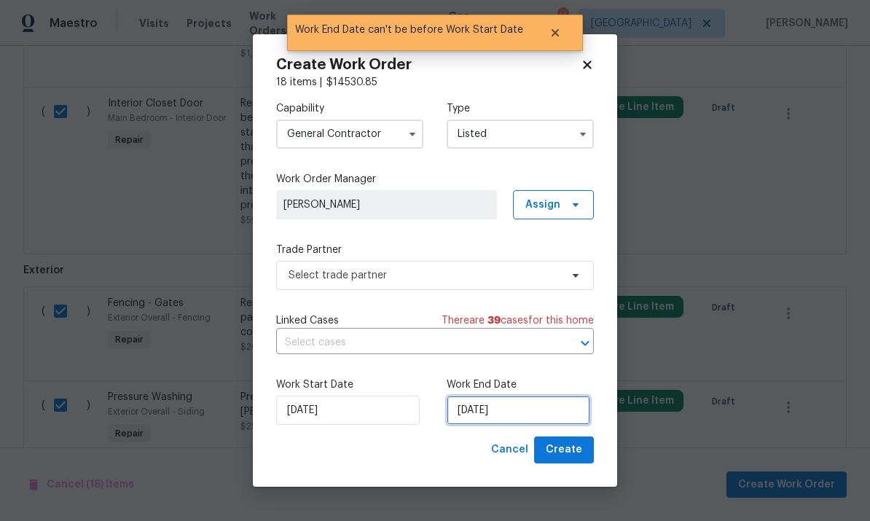
click at [536, 411] on input "[DATE]" at bounding box center [519, 410] width 144 height 29
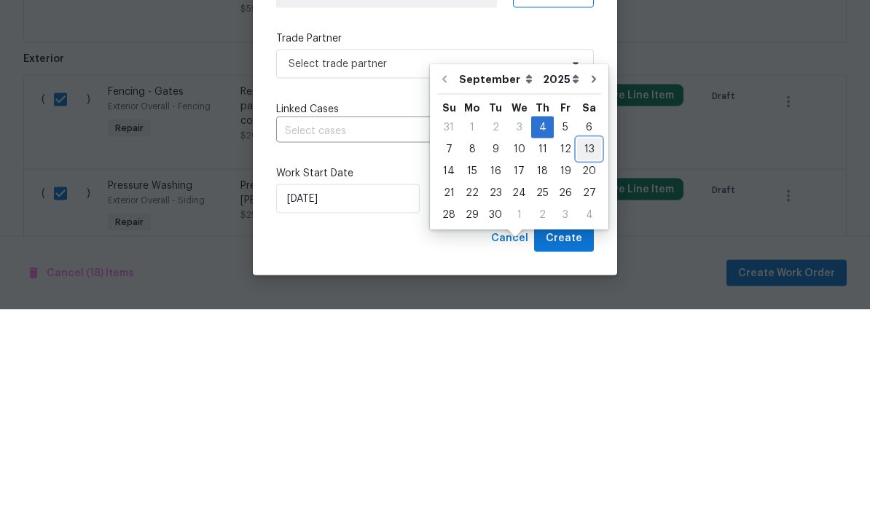
click at [584, 350] on div "13" at bounding box center [589, 360] width 24 height 20
type input "[DATE]"
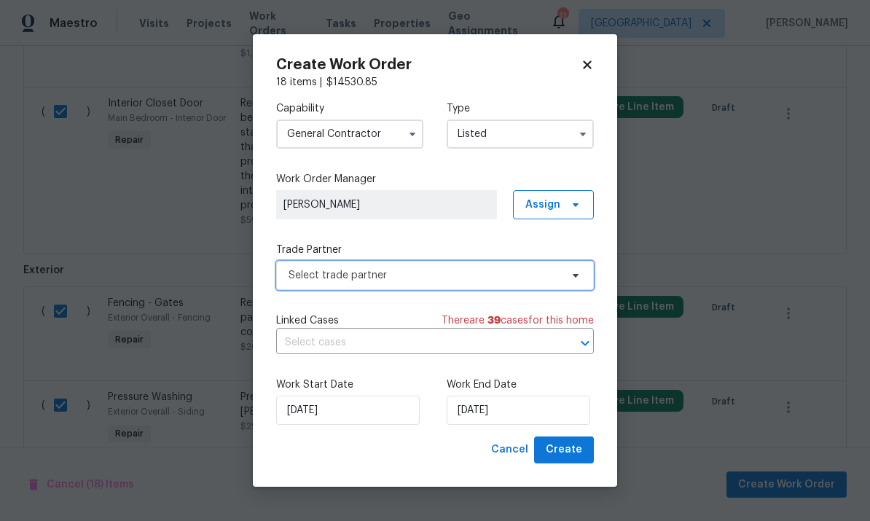
click at [573, 275] on icon at bounding box center [576, 276] width 12 height 12
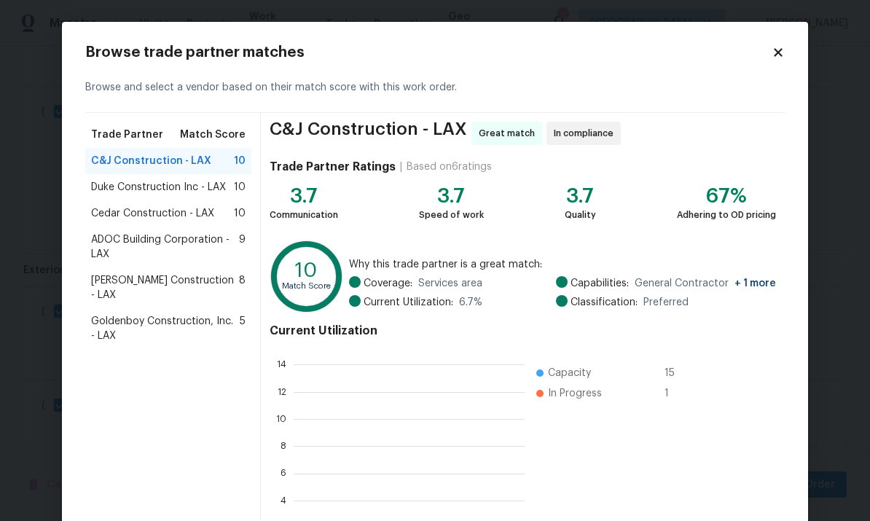
scroll to position [204, 231]
click at [108, 233] on span "ADOC Building Corporation - LAX" at bounding box center [165, 246] width 148 height 29
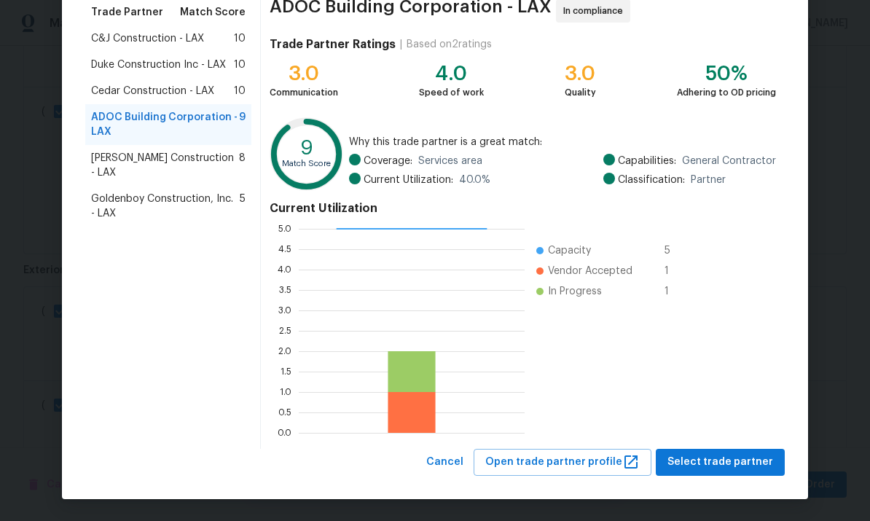
scroll to position [122, 0]
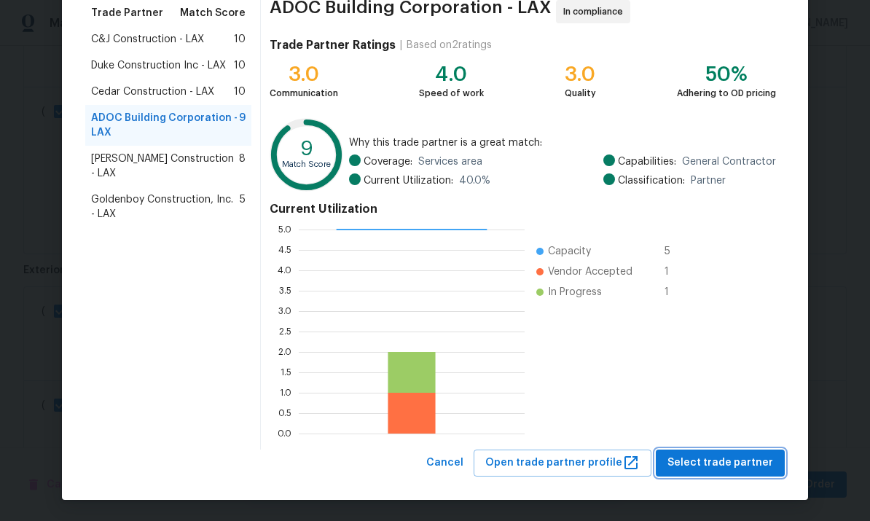
click at [713, 464] on span "Select trade partner" at bounding box center [720, 463] width 106 height 18
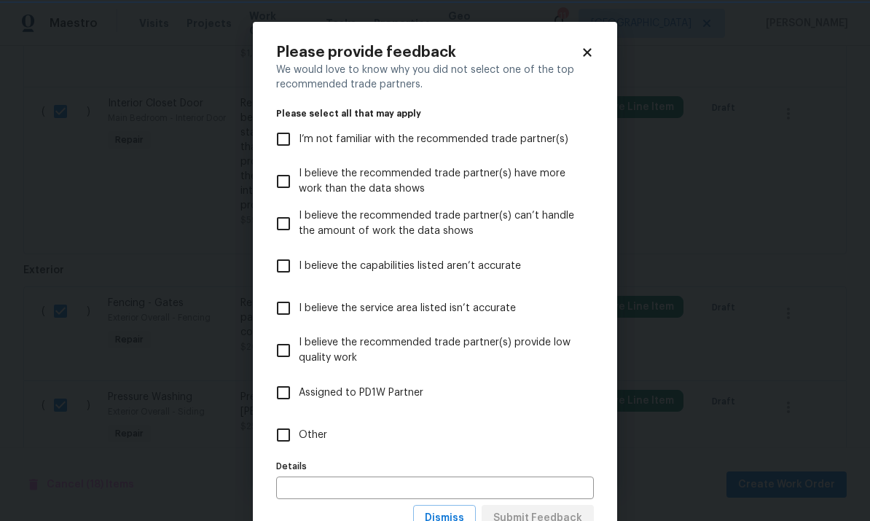
scroll to position [0, 0]
click at [297, 438] on input "Other" at bounding box center [283, 435] width 31 height 31
checkbox input "true"
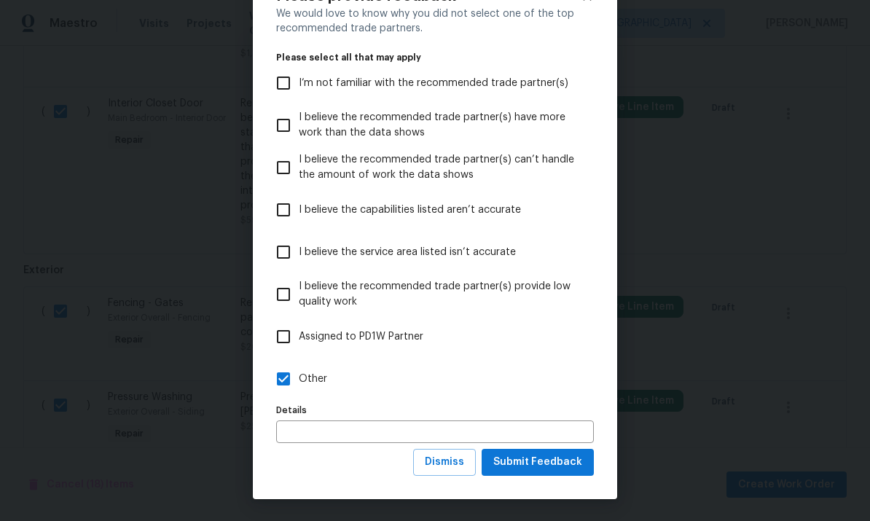
scroll to position [57, 0]
click at [566, 463] on span "Submit Feedback" at bounding box center [537, 462] width 89 height 18
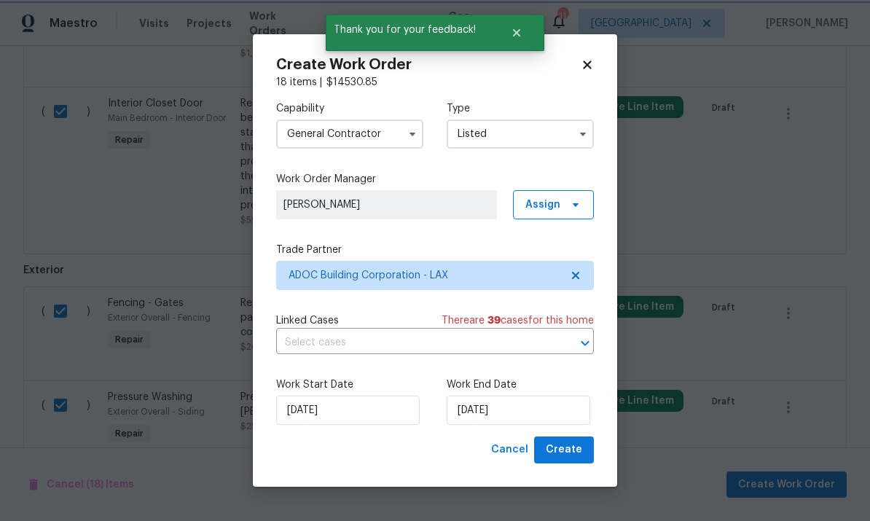
scroll to position [0, 0]
click at [575, 450] on span "Create" at bounding box center [564, 450] width 36 height 18
checkbox input "false"
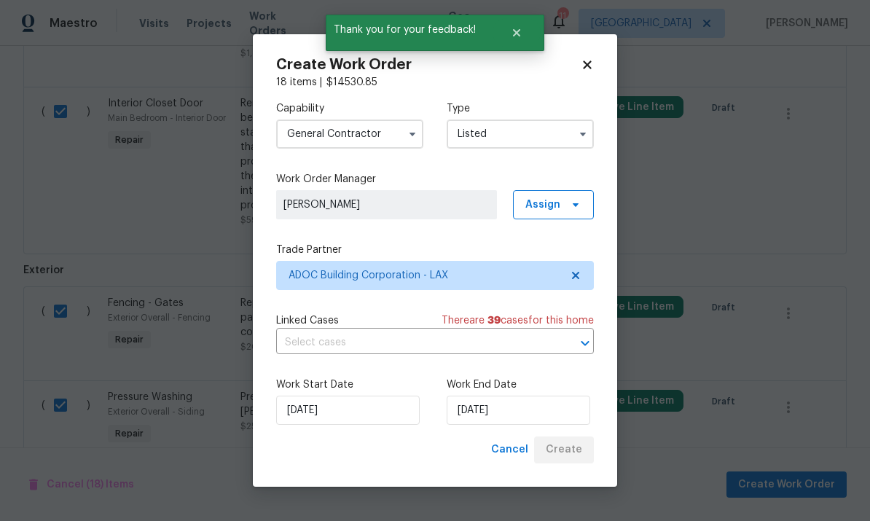
checkbox input "false"
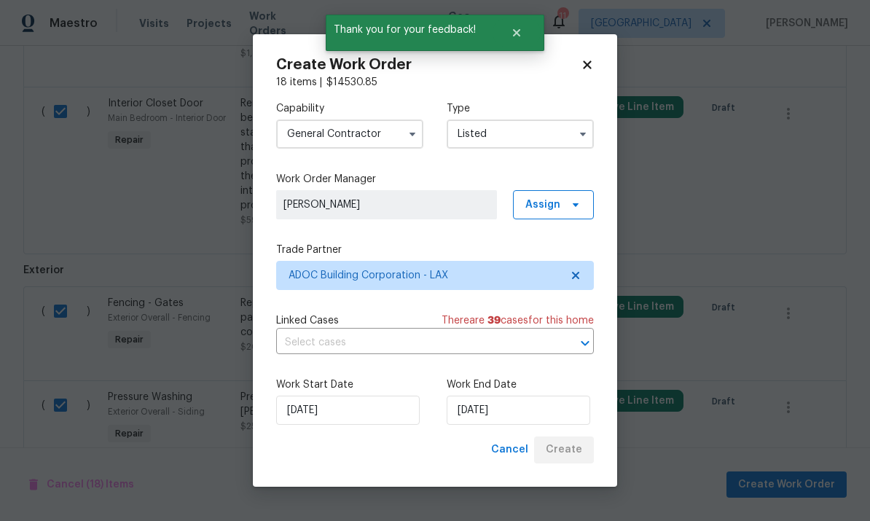
checkbox input "false"
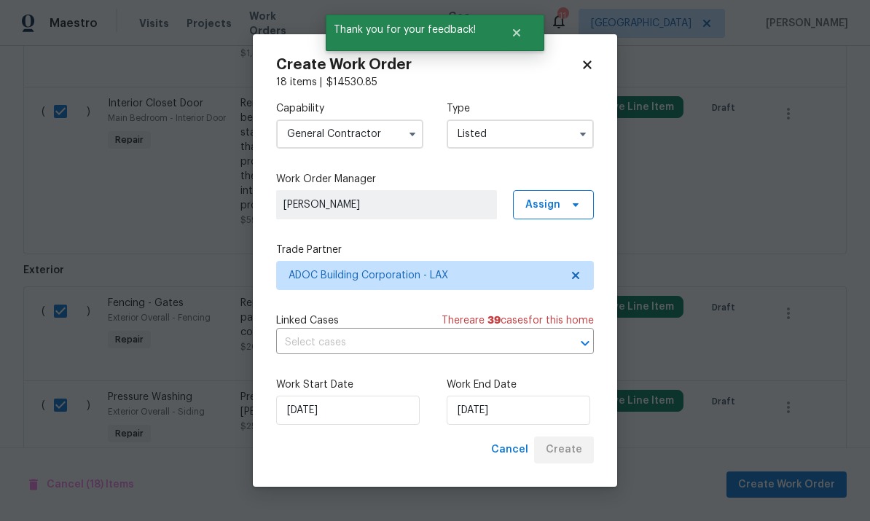
checkbox input "false"
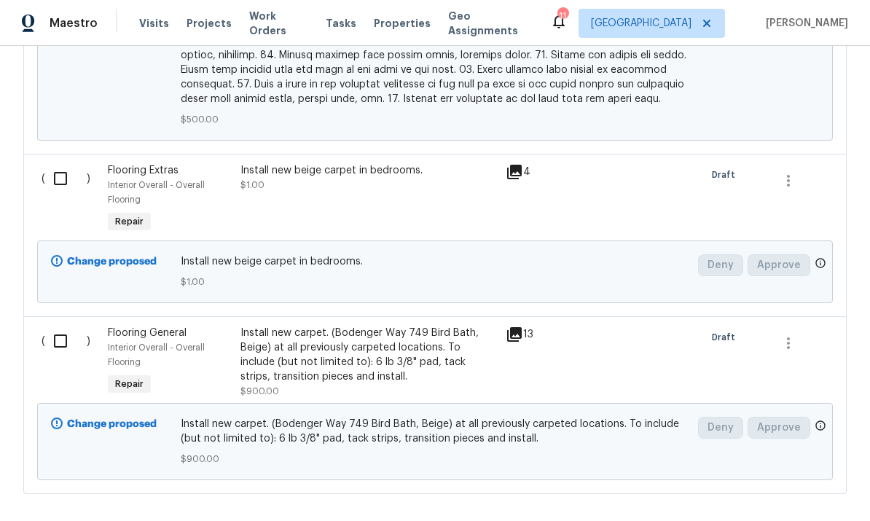
scroll to position [1143, 0]
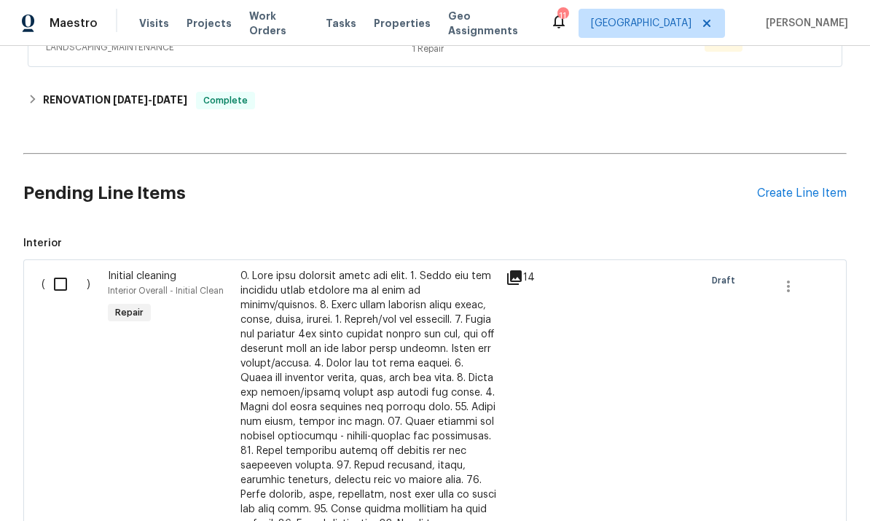
scroll to position [362, 0]
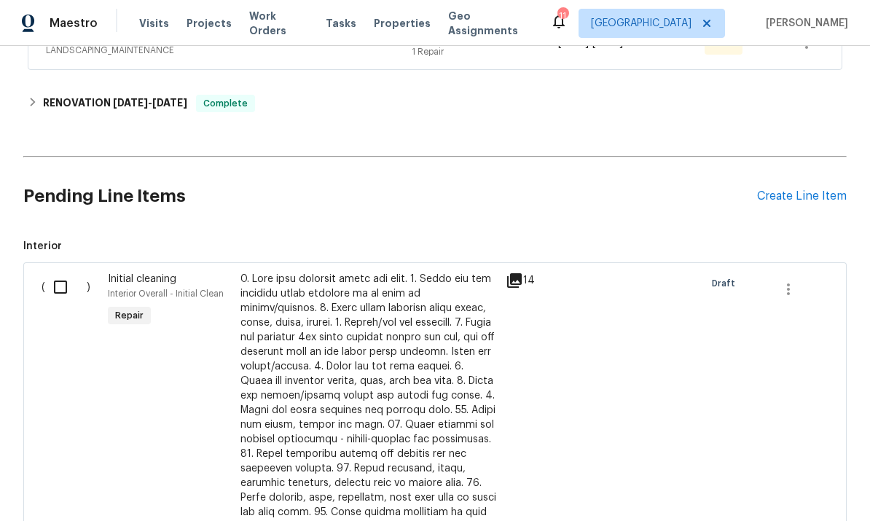
click at [49, 285] on input "checkbox" at bounding box center [66, 287] width 42 height 31
checkbox input "true"
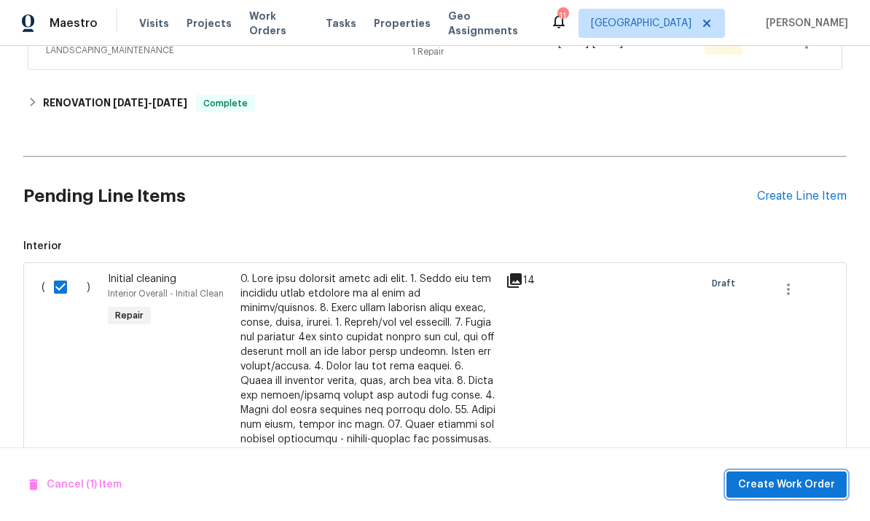
click at [791, 487] on span "Create Work Order" at bounding box center [786, 485] width 97 height 18
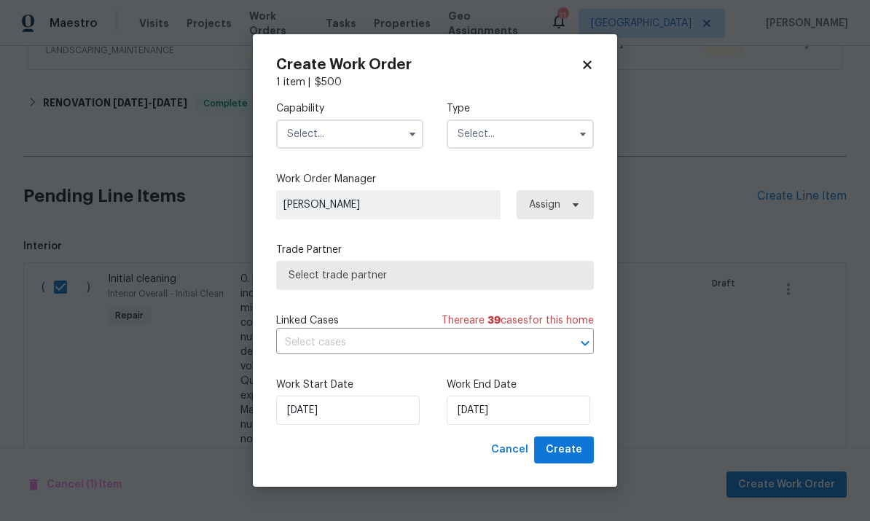
click at [371, 125] on input "text" at bounding box center [349, 134] width 147 height 29
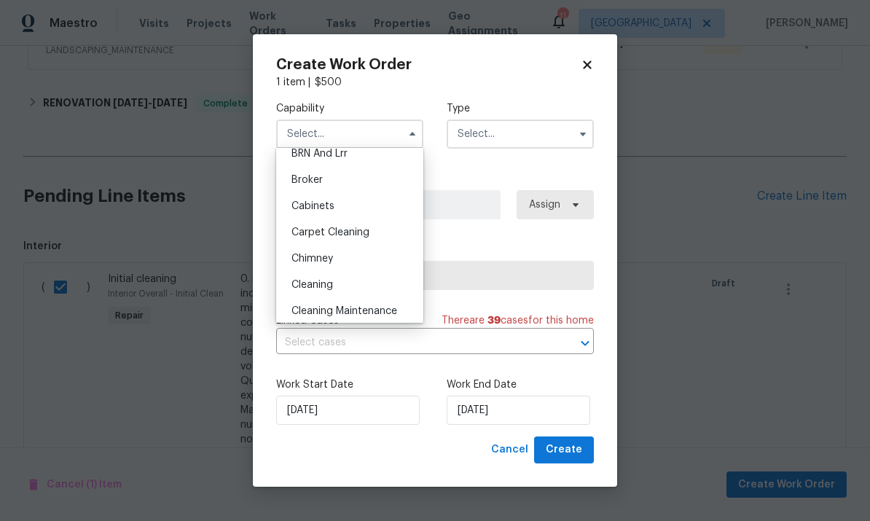
scroll to position [94, 0]
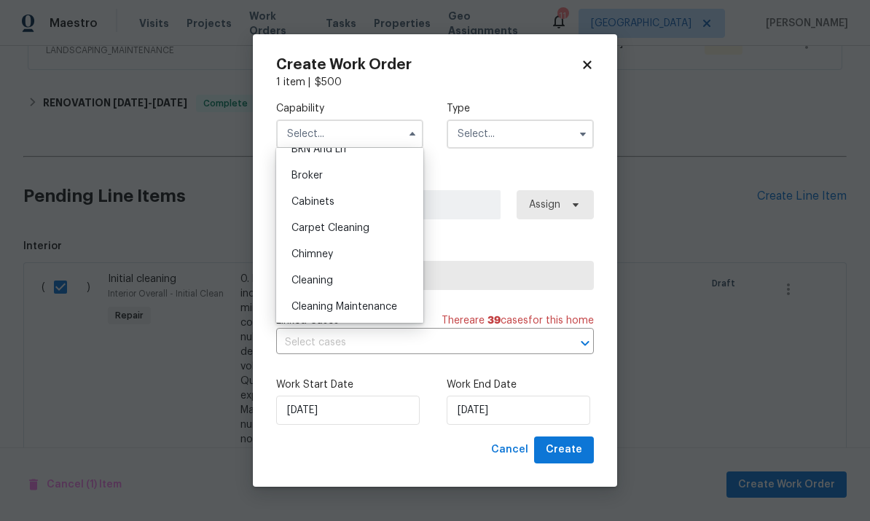
click at [357, 287] on div "Cleaning" at bounding box center [350, 280] width 140 height 26
type input "Cleaning"
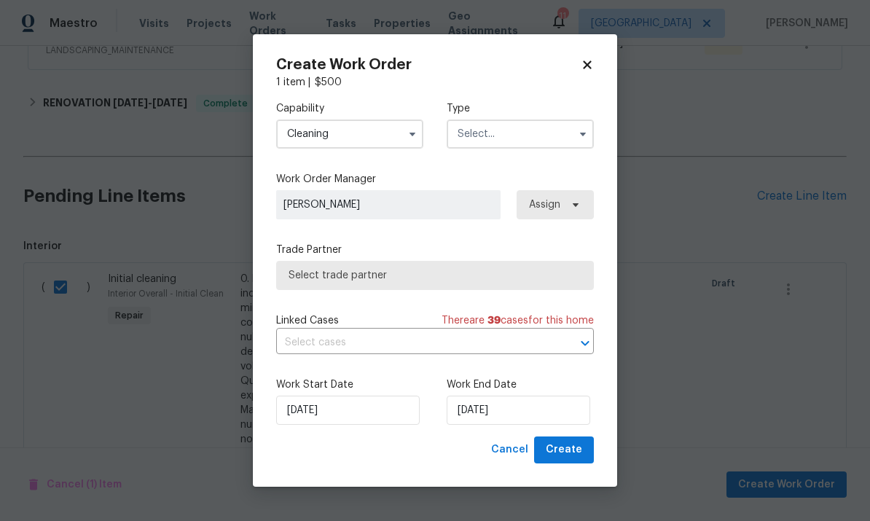
click at [547, 127] on input "text" at bounding box center [520, 134] width 147 height 29
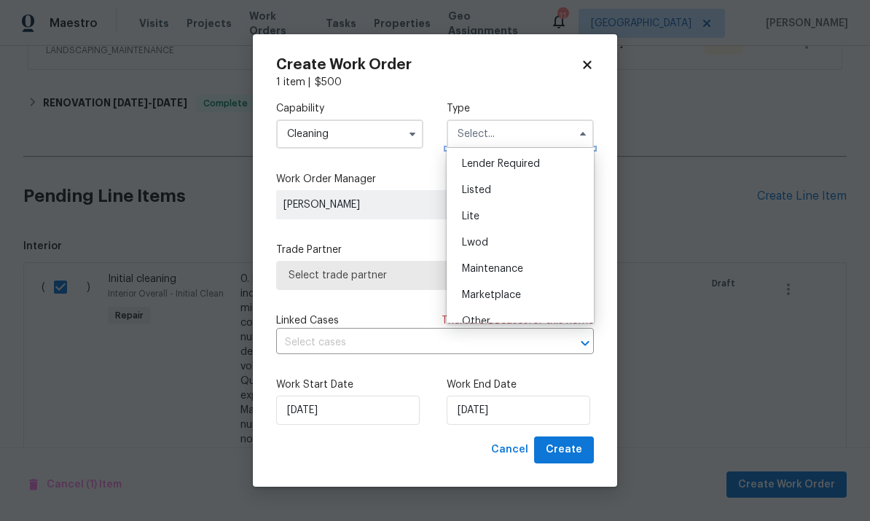
scroll to position [116, 0]
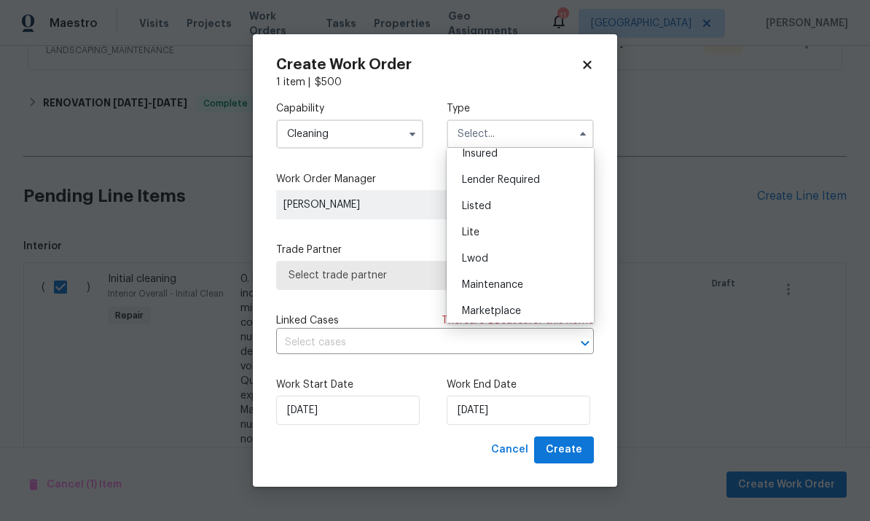
click at [530, 203] on div "Listed" at bounding box center [520, 206] width 140 height 26
type input "Listed"
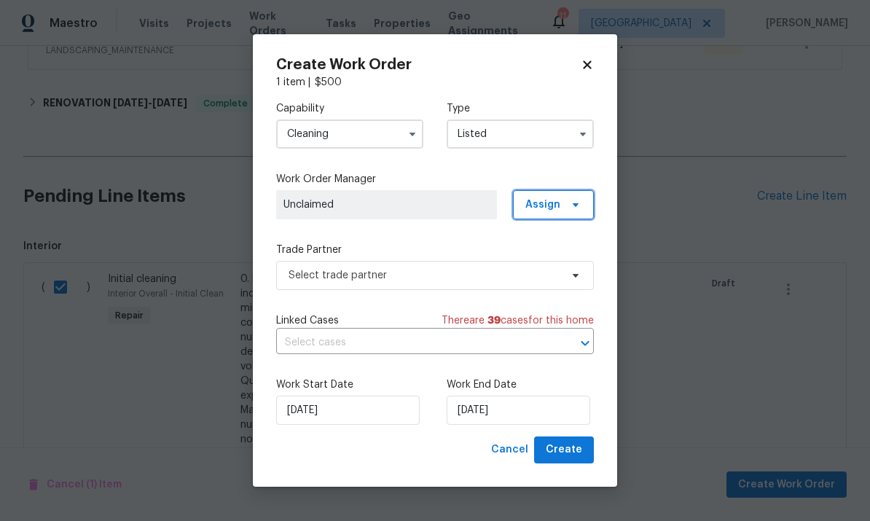
click at [565, 205] on span at bounding box center [573, 205] width 16 height 12
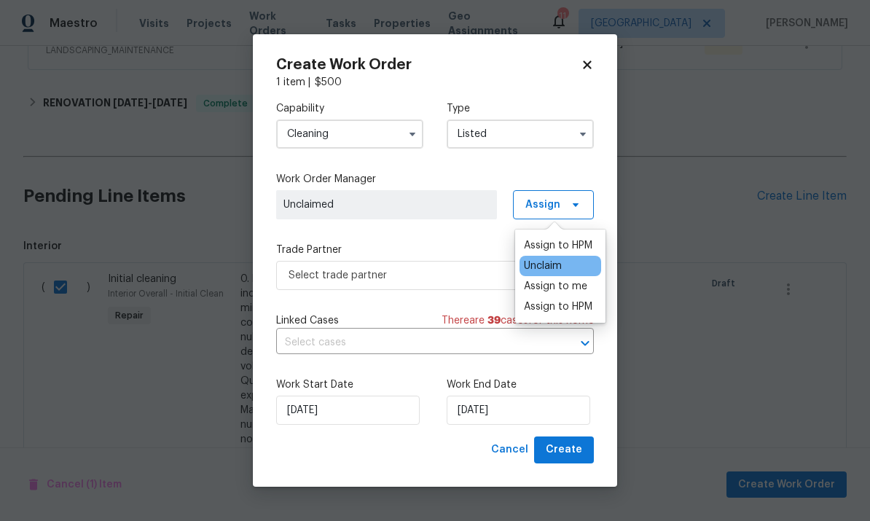
click at [577, 281] on div "Assign to me" at bounding box center [555, 286] width 63 height 15
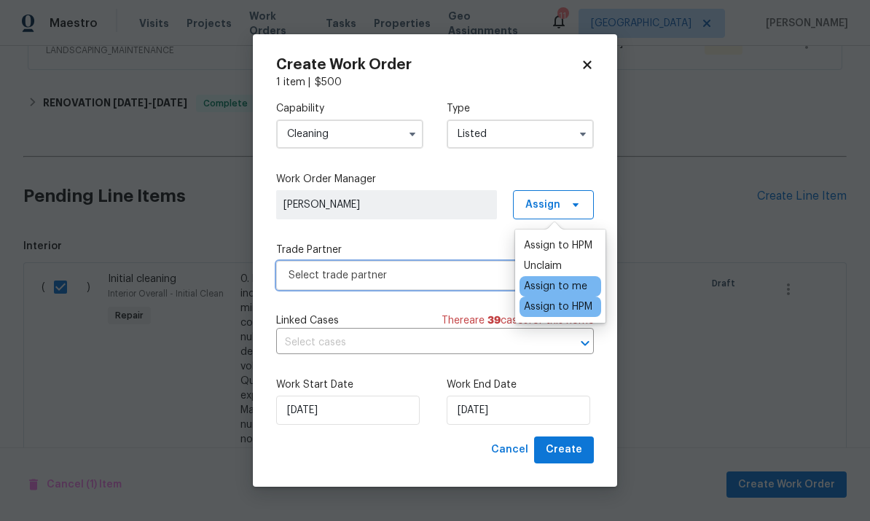
click at [498, 278] on span "Select trade partner" at bounding box center [425, 275] width 272 height 15
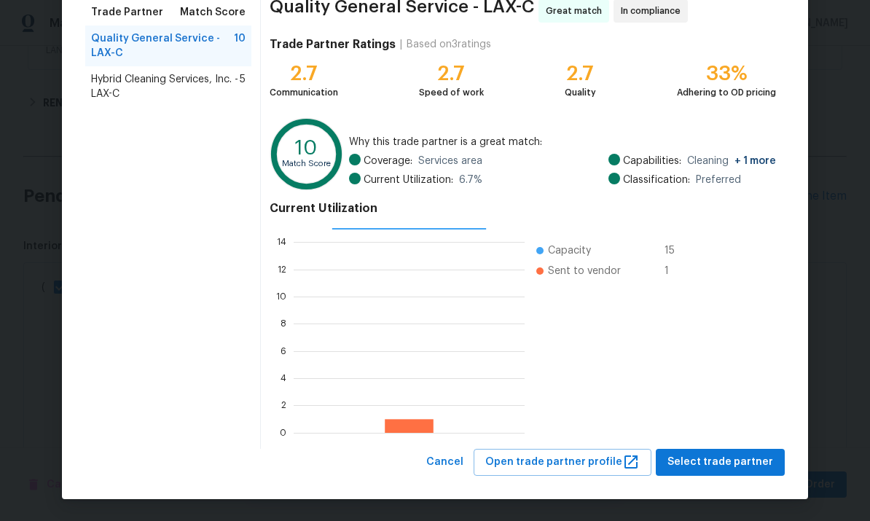
scroll to position [122, 0]
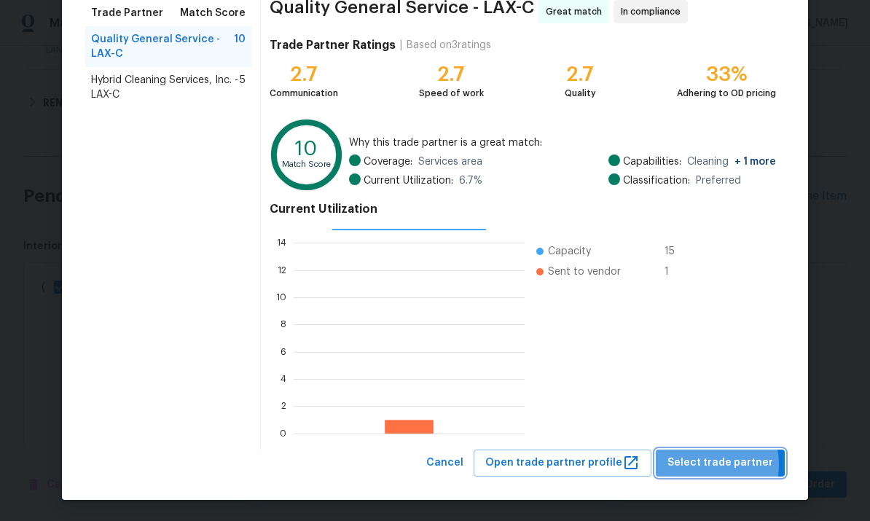
click at [711, 465] on span "Select trade partner" at bounding box center [720, 463] width 106 height 18
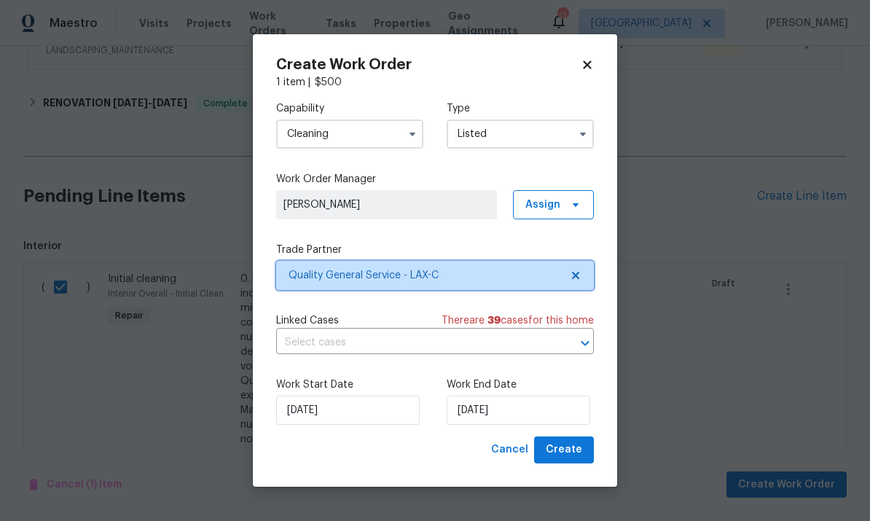
scroll to position [0, 0]
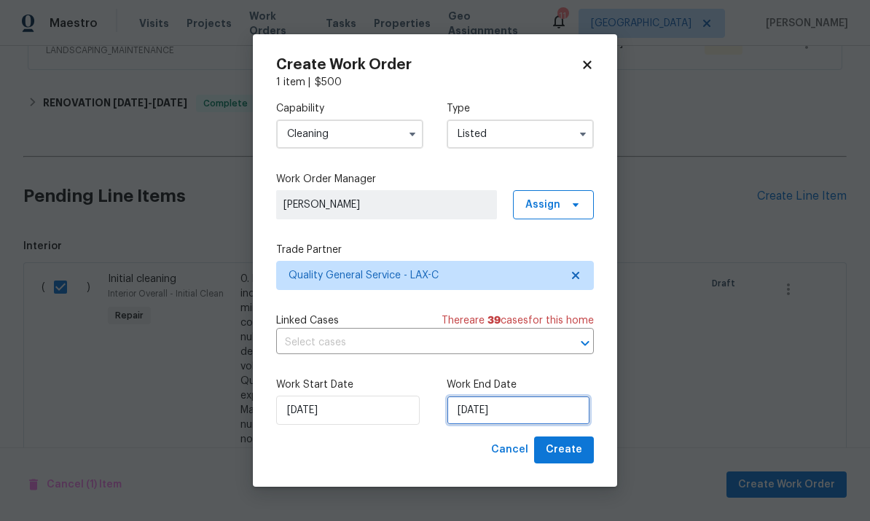
click at [552, 408] on input "[DATE]" at bounding box center [519, 410] width 144 height 29
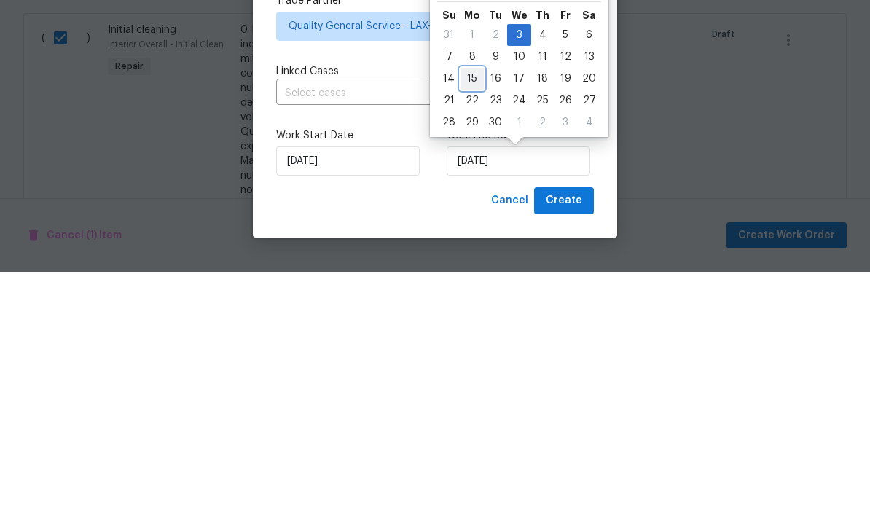
click at [471, 318] on div "15" at bounding box center [472, 328] width 23 height 20
type input "9/15/2025"
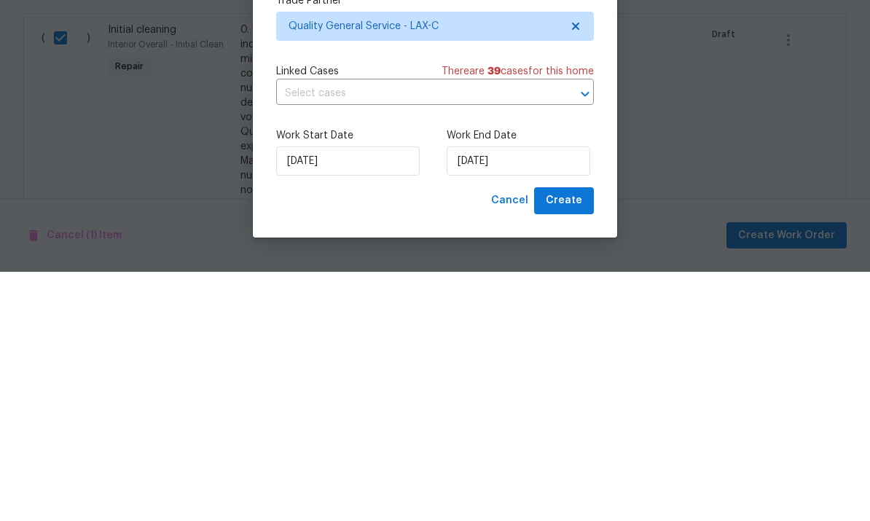
scroll to position [55, 0]
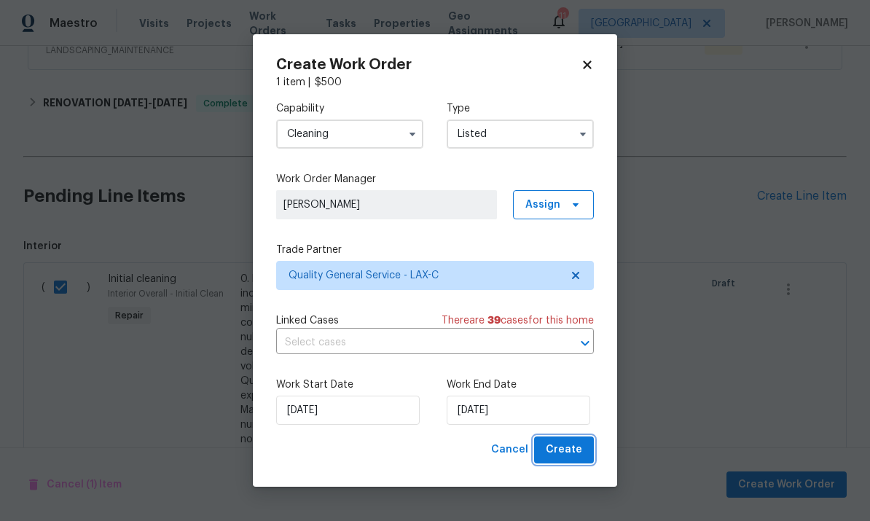
click at [565, 455] on span "Create" at bounding box center [564, 450] width 36 height 18
checkbox input "false"
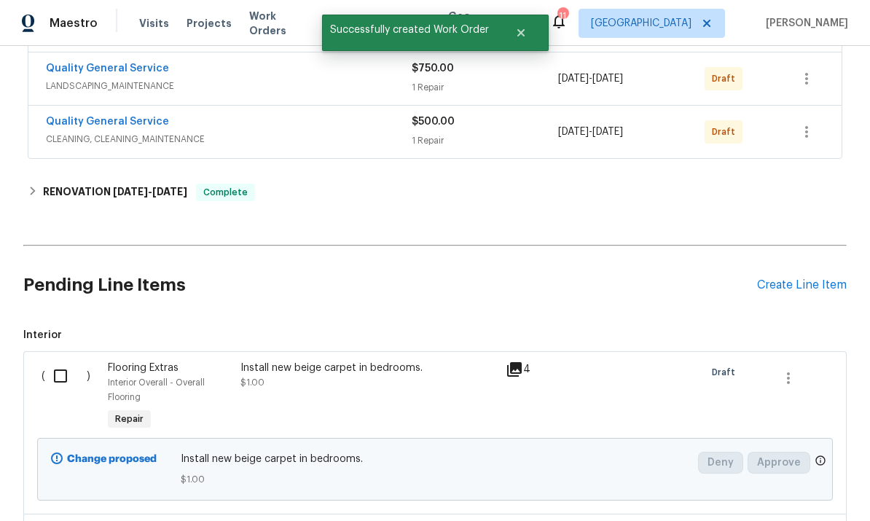
scroll to position [326, 0]
click at [68, 361] on input "checkbox" at bounding box center [66, 376] width 42 height 31
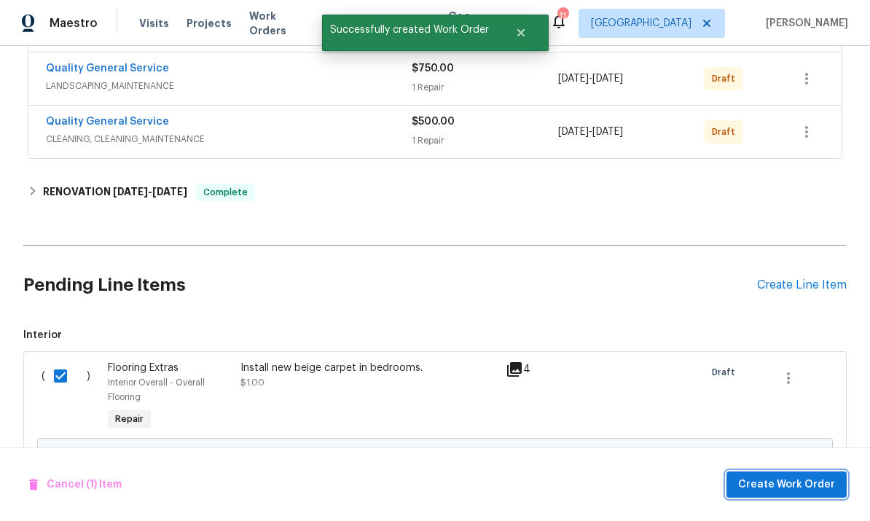
click at [804, 474] on button "Create Work Order" at bounding box center [786, 484] width 120 height 27
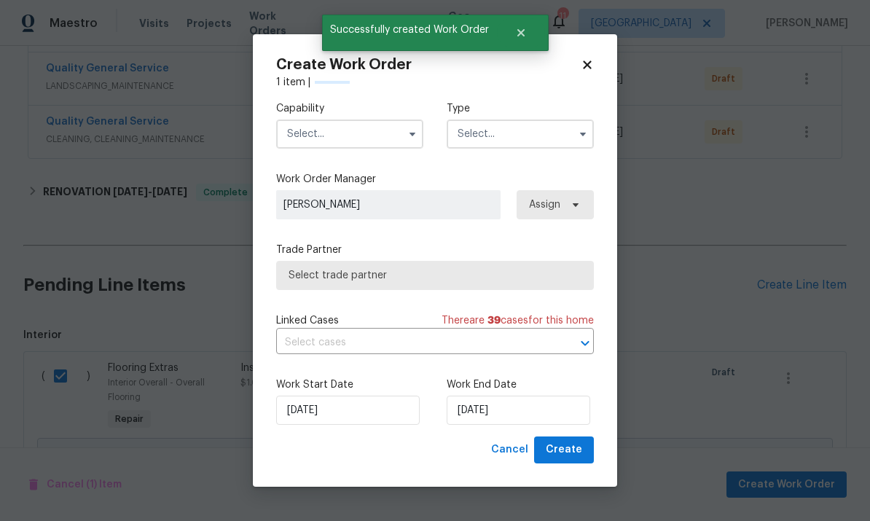
checkbox input "false"
click at [329, 130] on input "text" at bounding box center [349, 134] width 147 height 29
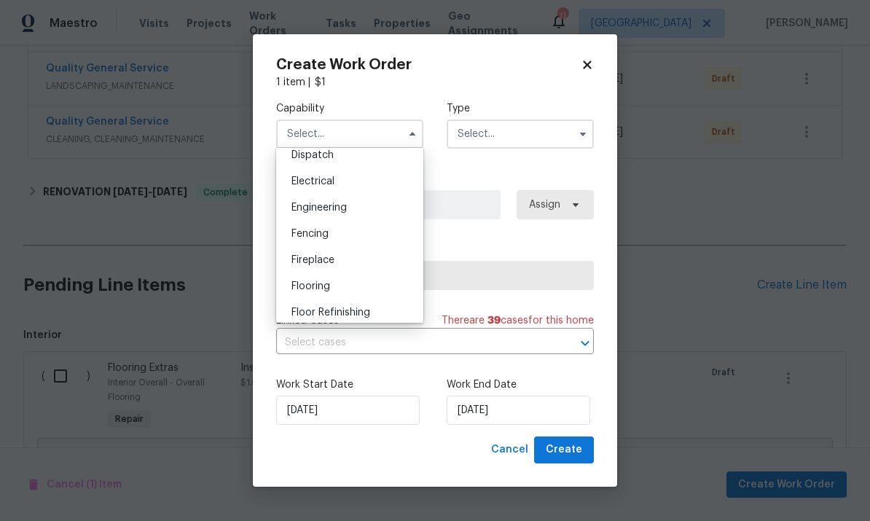
scroll to position [447, 0]
click at [308, 283] on span "Flooring" at bounding box center [310, 283] width 39 height 10
type input "Flooring"
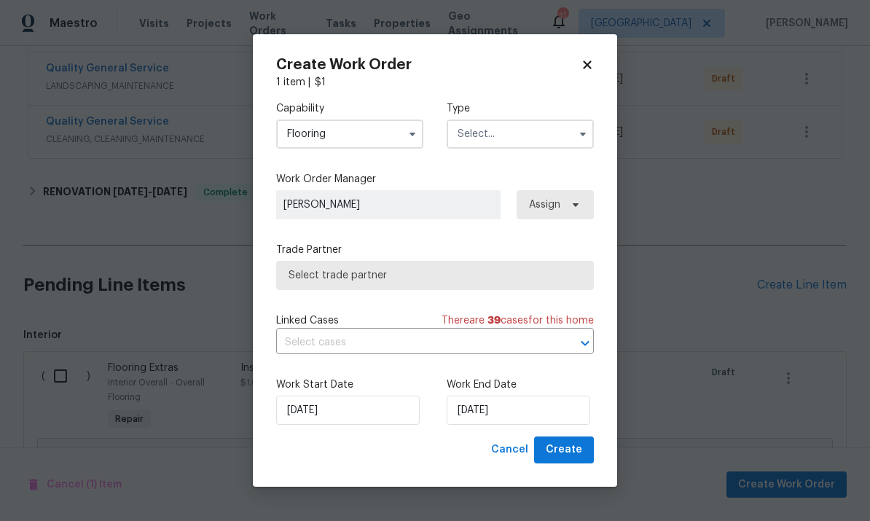
click at [563, 135] on input "text" at bounding box center [520, 134] width 147 height 29
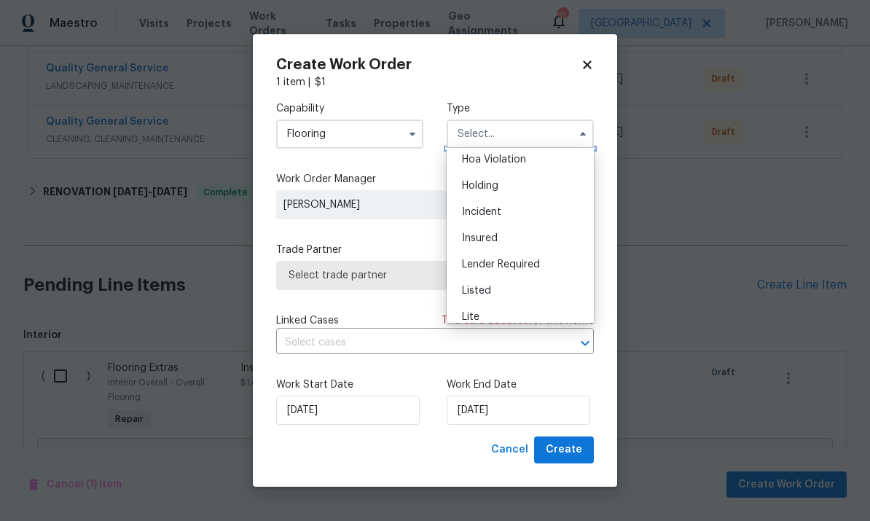
scroll to position [36, 0]
click at [540, 291] on div "Listed" at bounding box center [520, 286] width 140 height 26
type input "Listed"
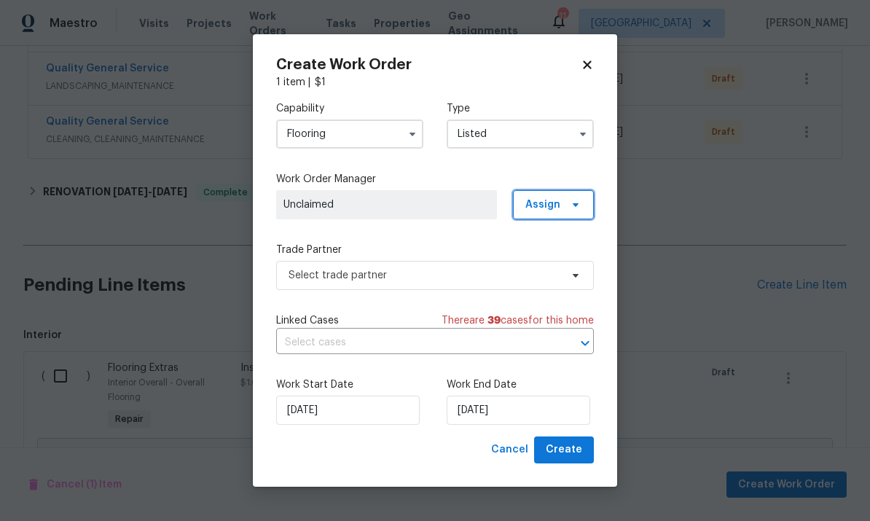
click at [568, 208] on span at bounding box center [573, 205] width 16 height 12
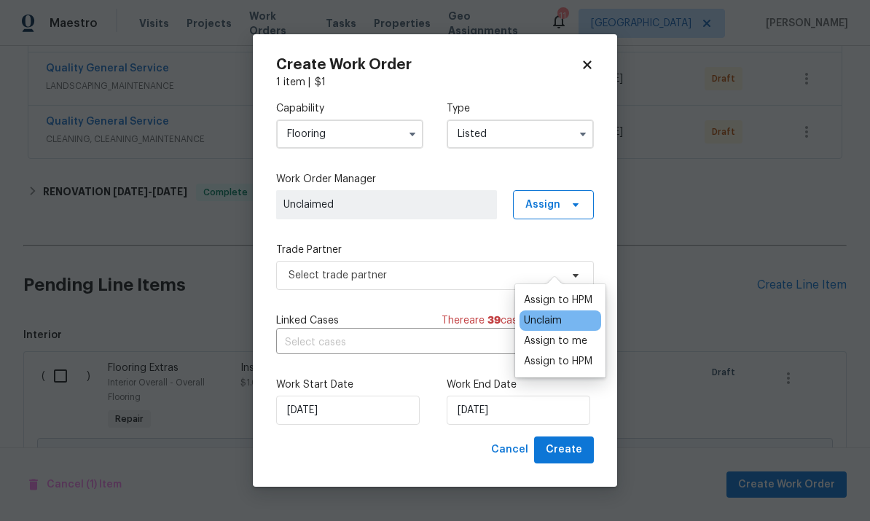
click at [572, 334] on div "Assign to me" at bounding box center [555, 341] width 63 height 15
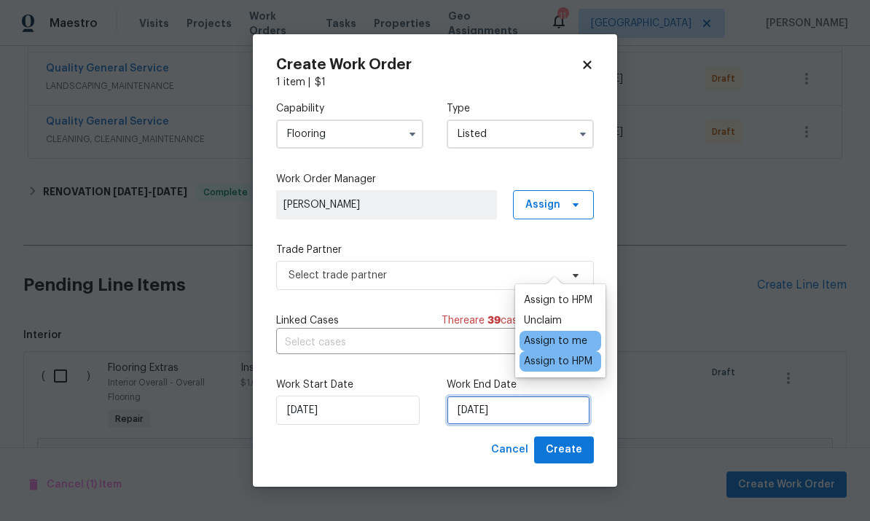
click at [536, 417] on input "[DATE]" at bounding box center [519, 410] width 144 height 29
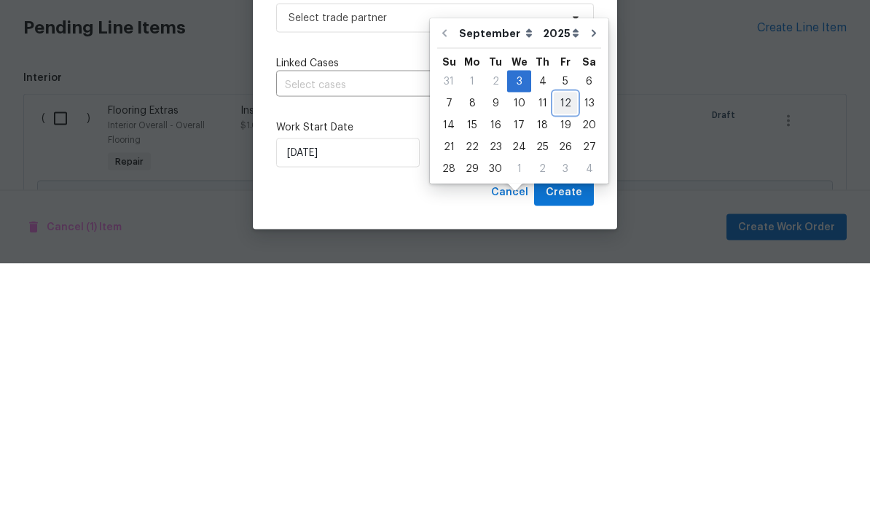
click at [563, 350] on div "12" at bounding box center [565, 360] width 23 height 20
type input "9/12/2025"
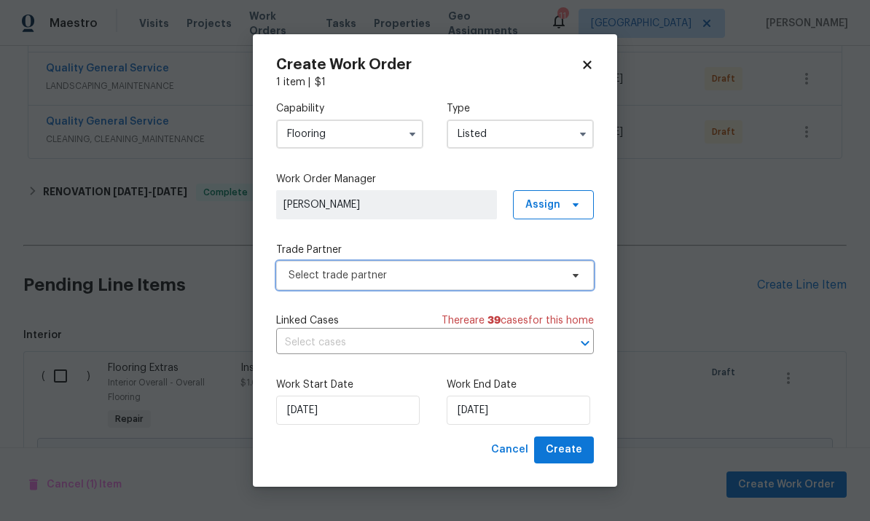
click at [561, 281] on span "Select trade partner" at bounding box center [435, 275] width 318 height 29
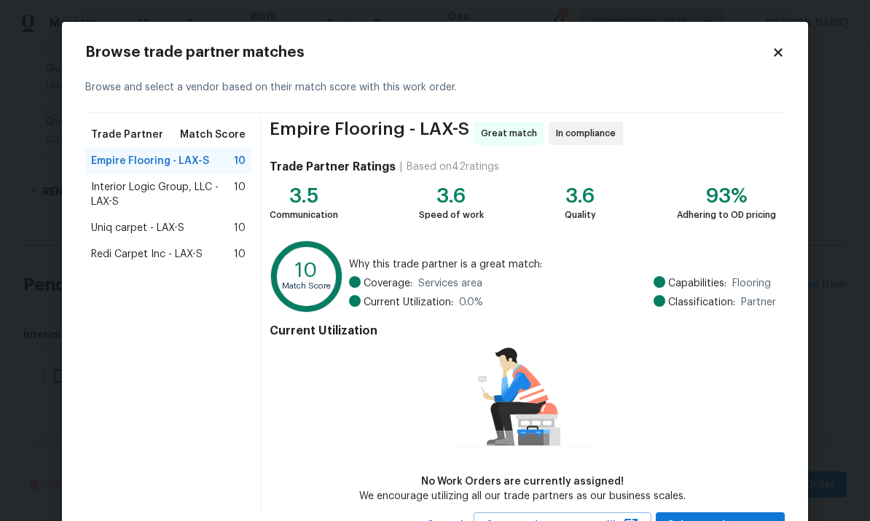
click at [118, 251] on span "Redi Carpet Inc - LAX-S" at bounding box center [146, 254] width 111 height 15
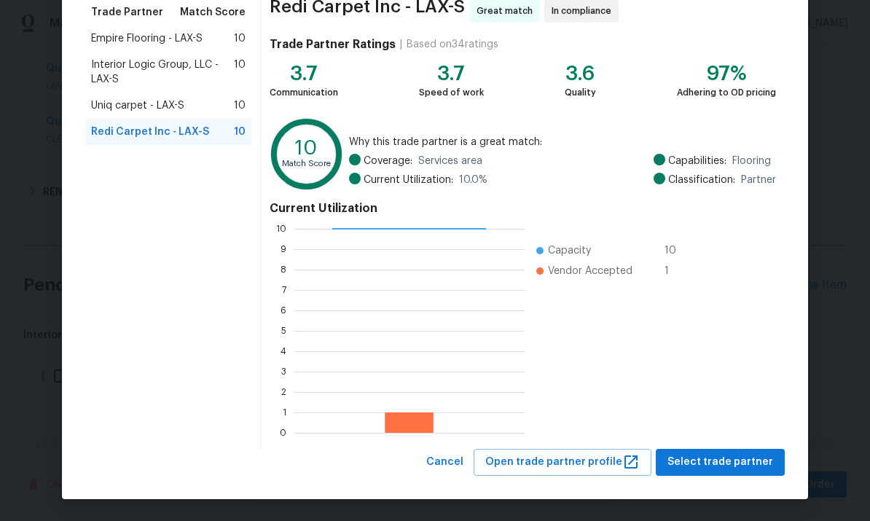
scroll to position [122, 0]
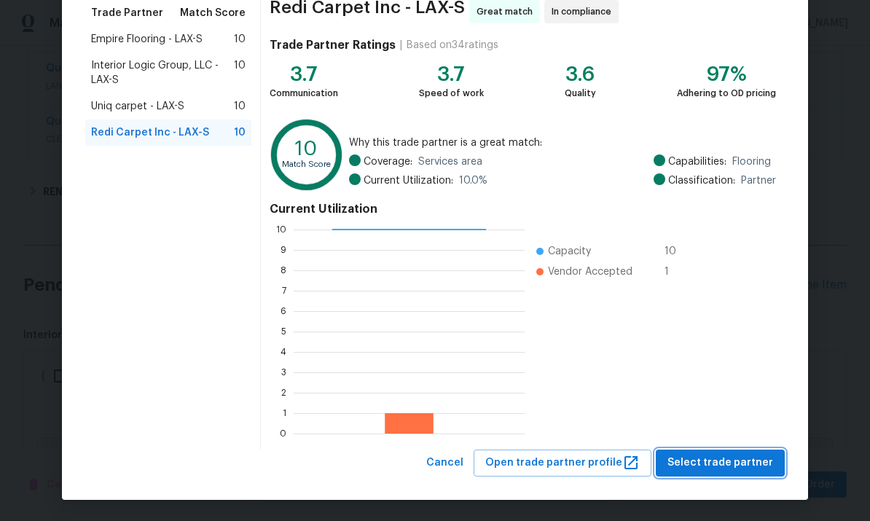
click at [715, 461] on span "Select trade partner" at bounding box center [720, 463] width 106 height 18
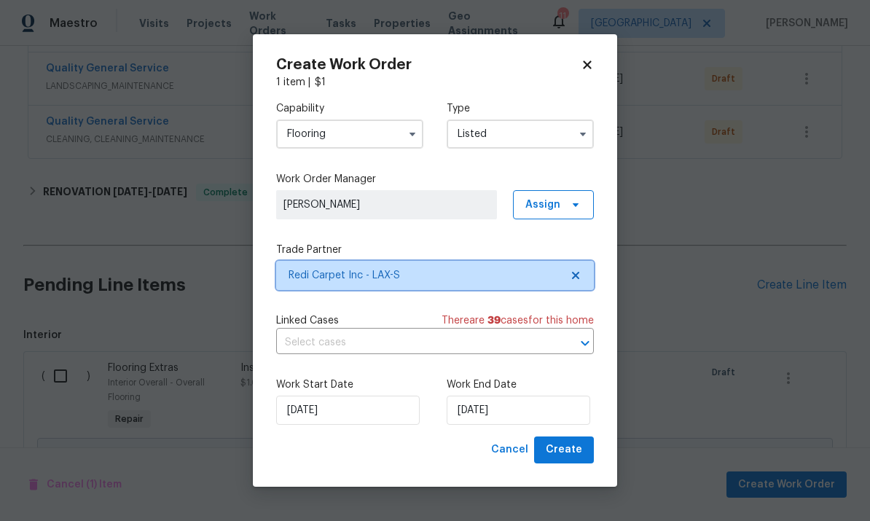
scroll to position [0, 0]
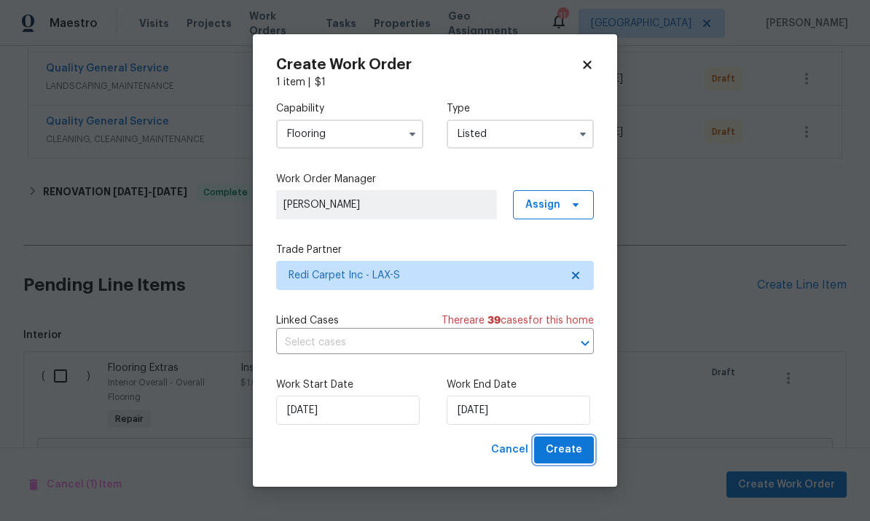
click at [567, 455] on span "Create" at bounding box center [564, 450] width 36 height 18
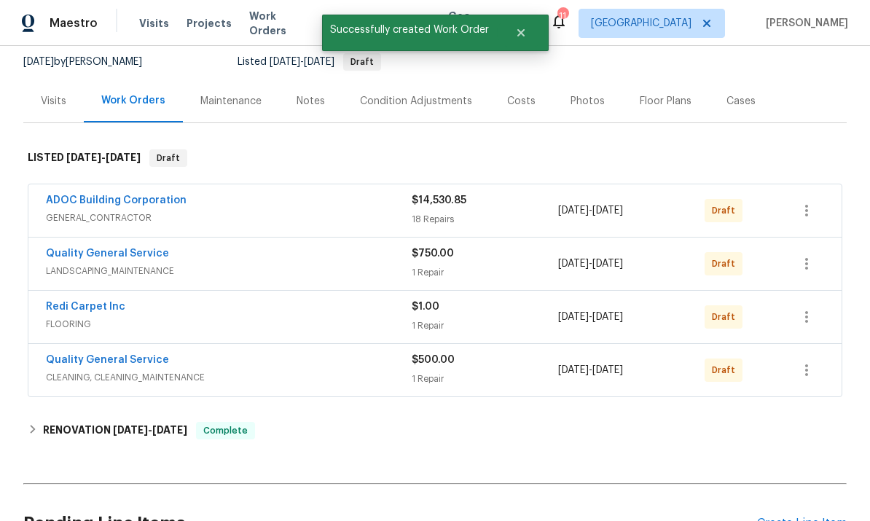
scroll to position [138, 0]
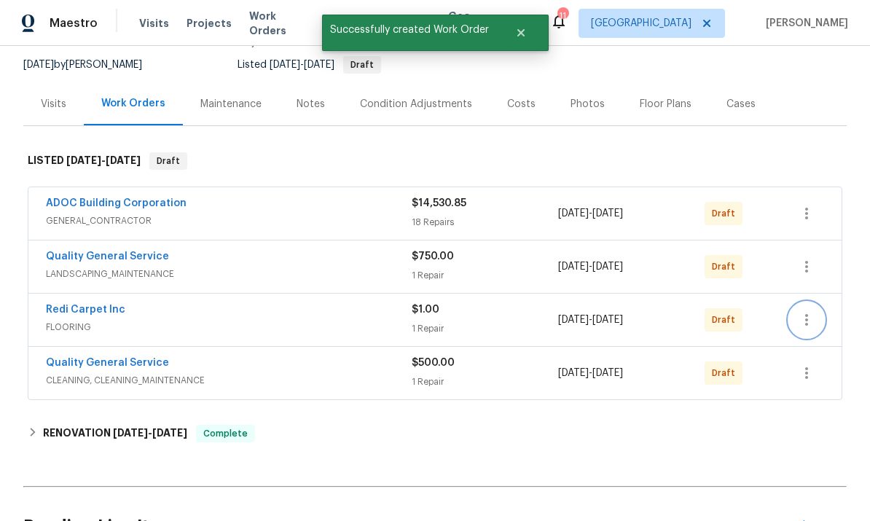
click at [806, 314] on icon "button" at bounding box center [806, 320] width 3 height 12
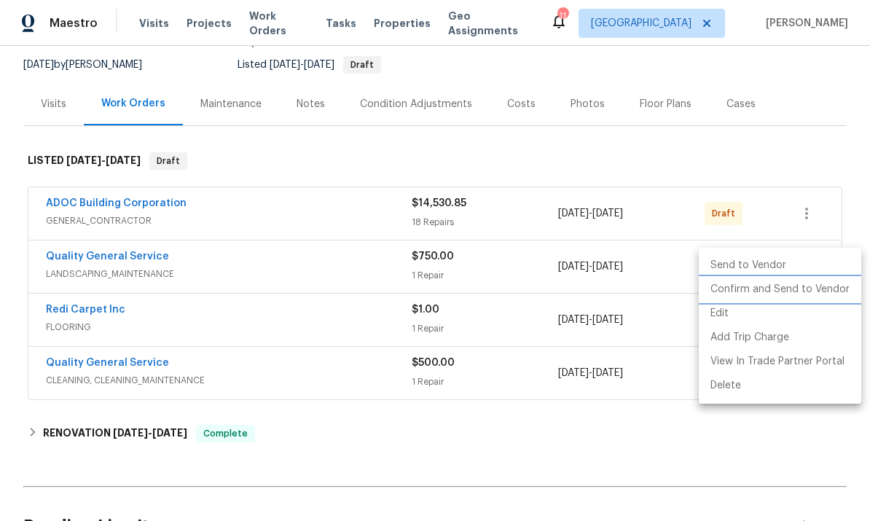
click at [753, 289] on li "Confirm and Send to Vendor" at bounding box center [780, 290] width 162 height 24
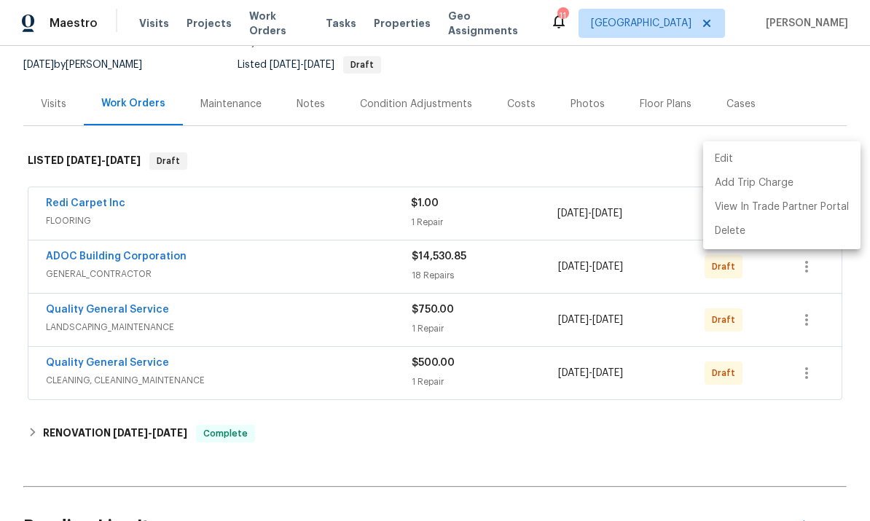
click at [67, 426] on div at bounding box center [435, 260] width 870 height 521
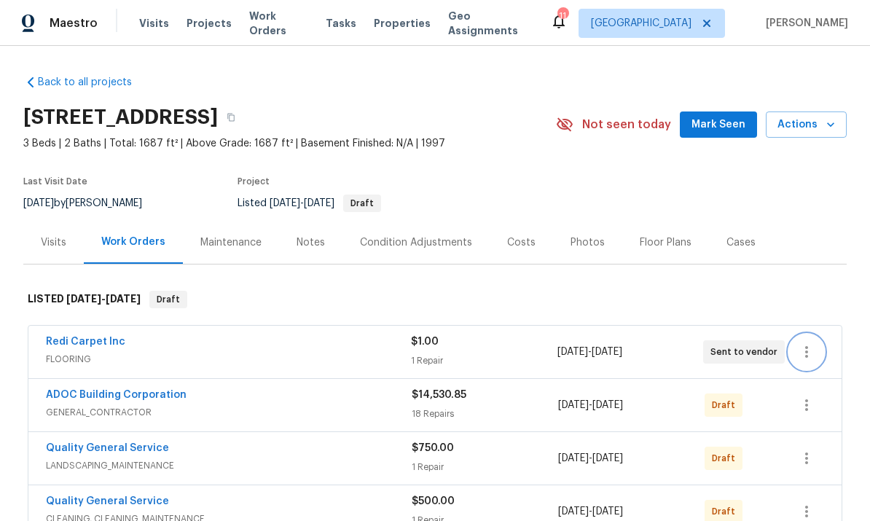
scroll to position [0, 0]
